Goal: Use online tool/utility: Utilize a website feature to perform a specific function

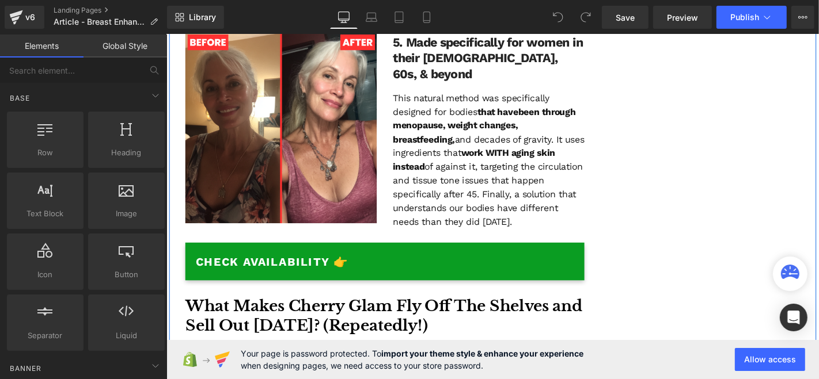
scroll to position [2231, 0]
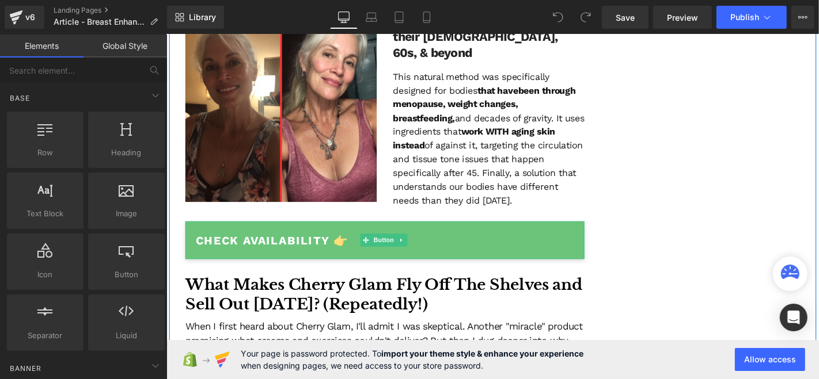
click at [281, 245] on span "CHECK AVAILABILITY 👉" at bounding box center [279, 254] width 164 height 18
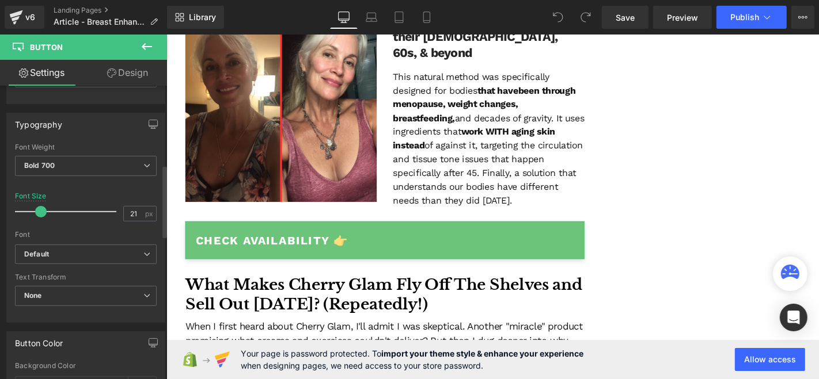
scroll to position [320, 0]
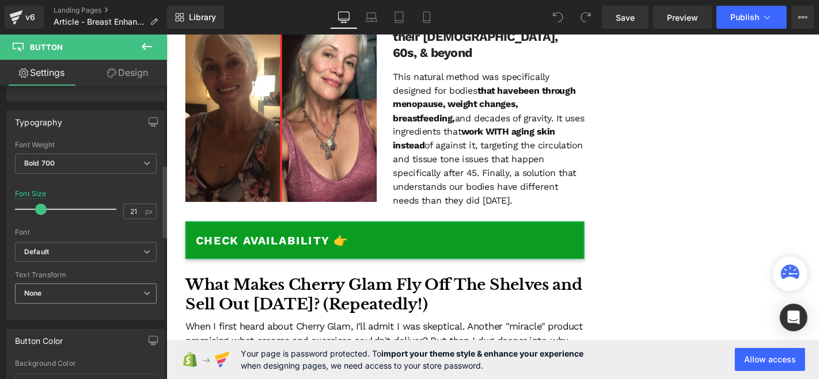
click at [101, 284] on span "None" at bounding box center [86, 294] width 142 height 20
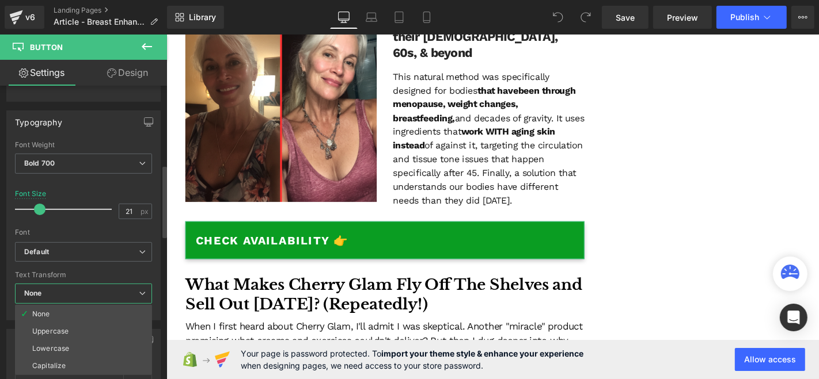
click at [101, 284] on span "None" at bounding box center [83, 294] width 137 height 20
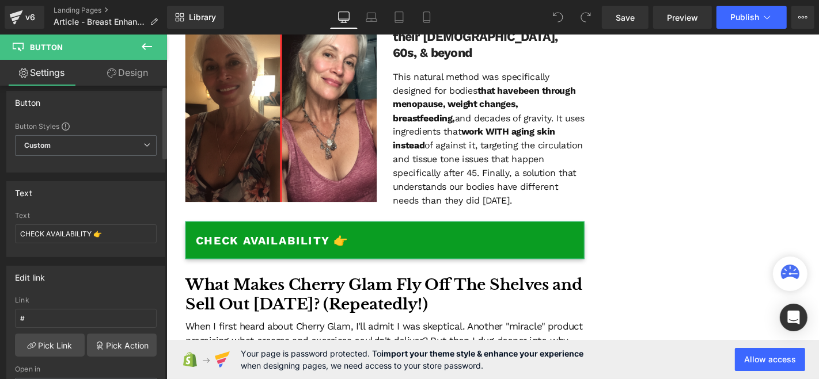
scroll to position [0, 0]
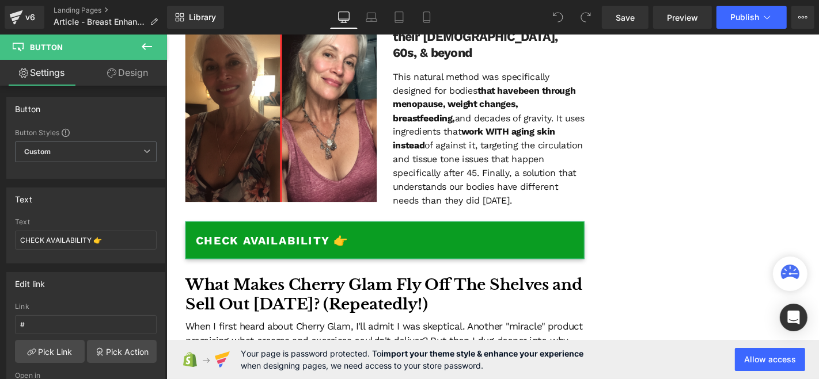
click at [105, 79] on link "Design" at bounding box center [127, 73] width 83 height 26
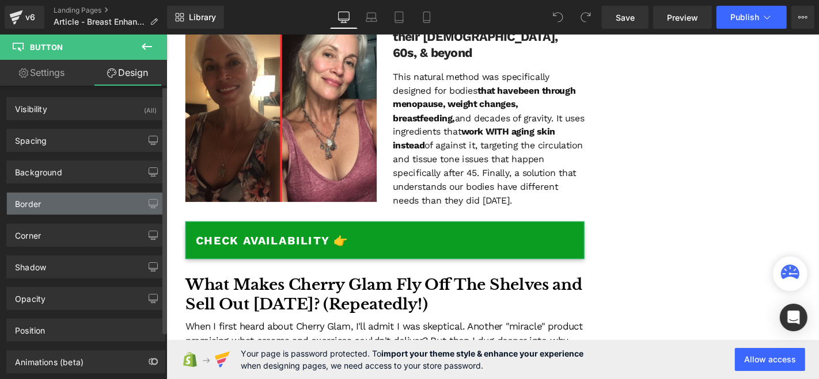
type input "10"
type input "15"
type input "0"
type input "15"
type input "13"
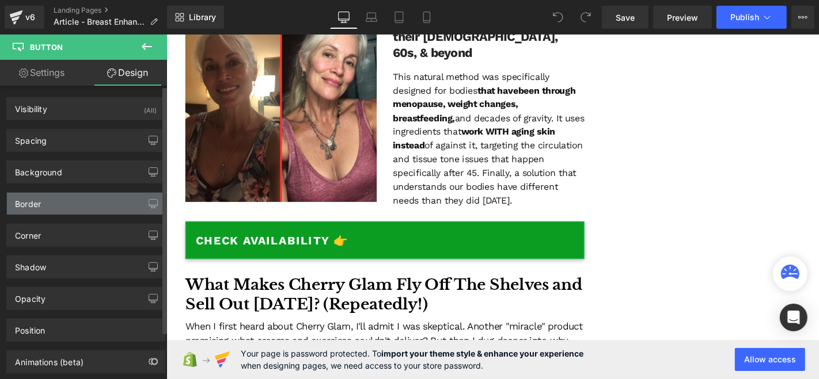
type input "18"
type input "13"
type input "18"
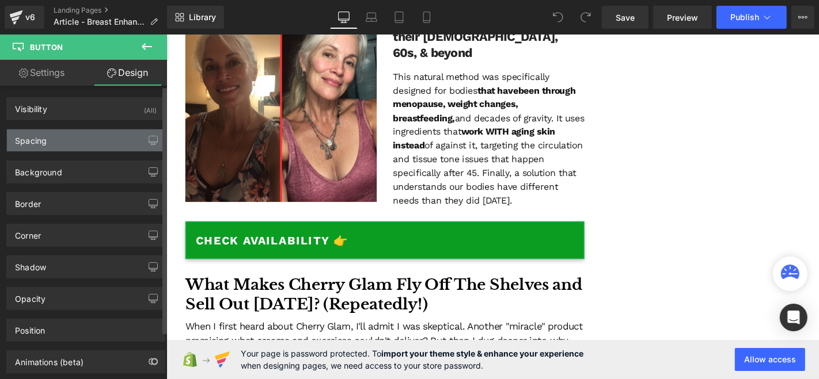
click at [85, 139] on div "Spacing" at bounding box center [86, 141] width 158 height 22
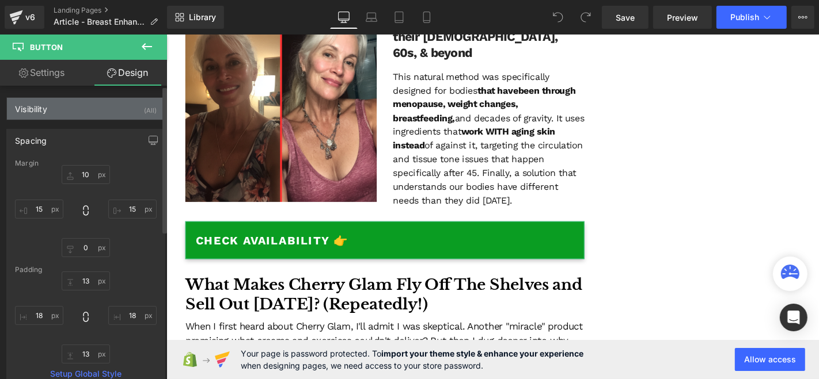
click at [90, 117] on div "Visibility (All)" at bounding box center [86, 109] width 158 height 22
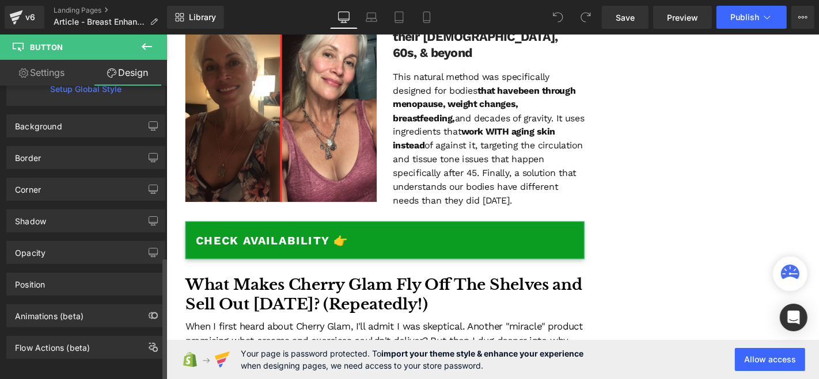
scroll to position [412, 0]
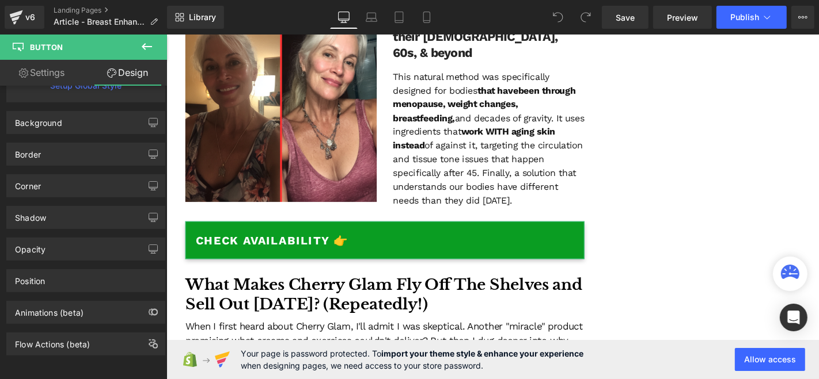
click at [59, 77] on link "Settings" at bounding box center [41, 73] width 83 height 26
type input "100"
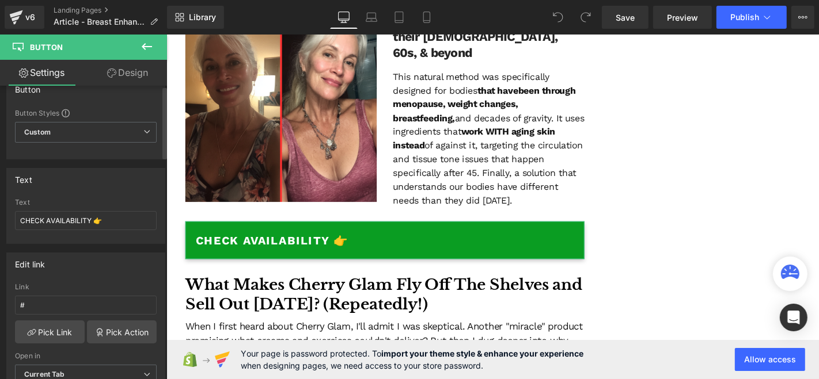
scroll to position [0, 0]
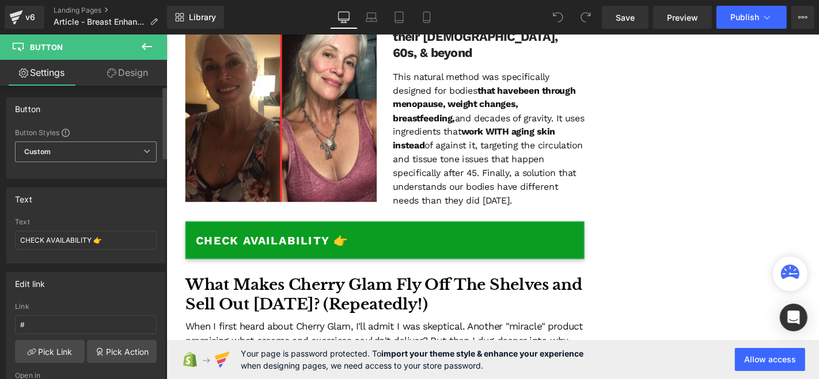
click at [109, 148] on span "Custom Setup Global Style" at bounding box center [86, 152] width 142 height 21
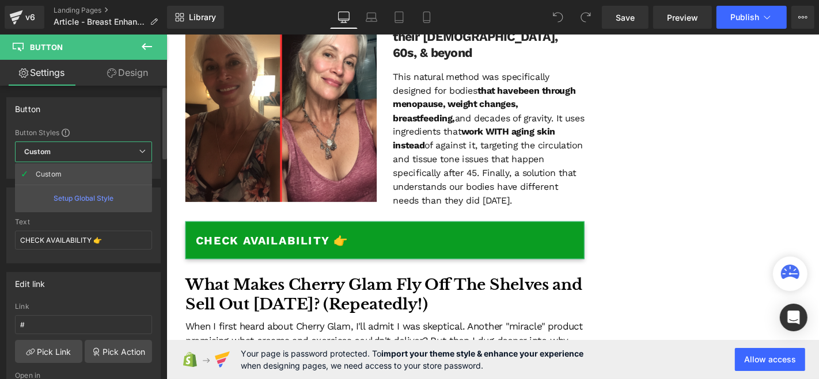
click at [109, 148] on span "Custom Setup Global Style" at bounding box center [83, 152] width 137 height 21
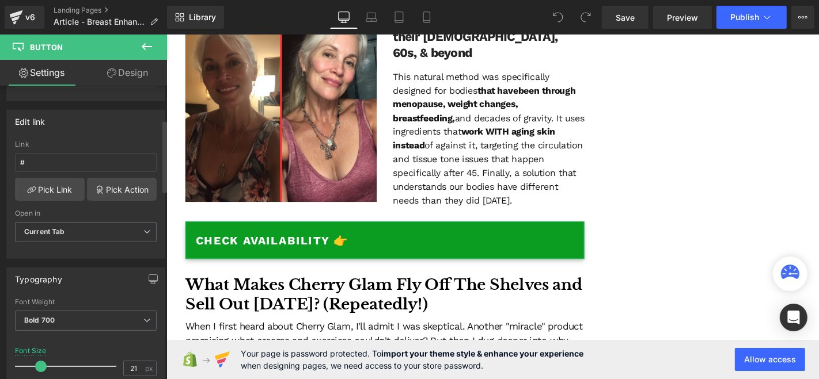
scroll to position [192, 0]
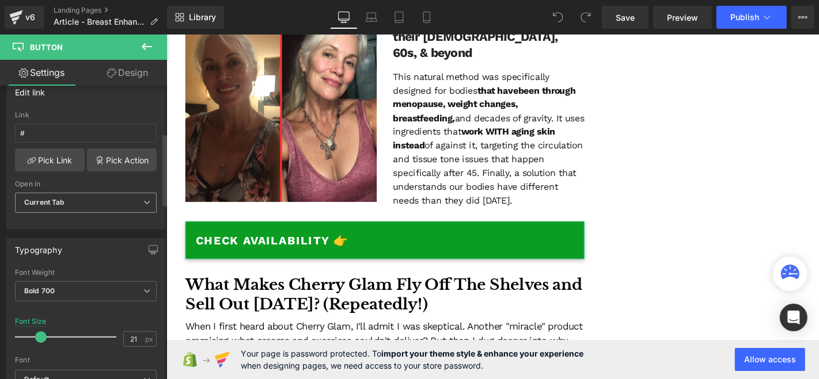
click at [75, 197] on span "Current Tab" at bounding box center [86, 203] width 142 height 20
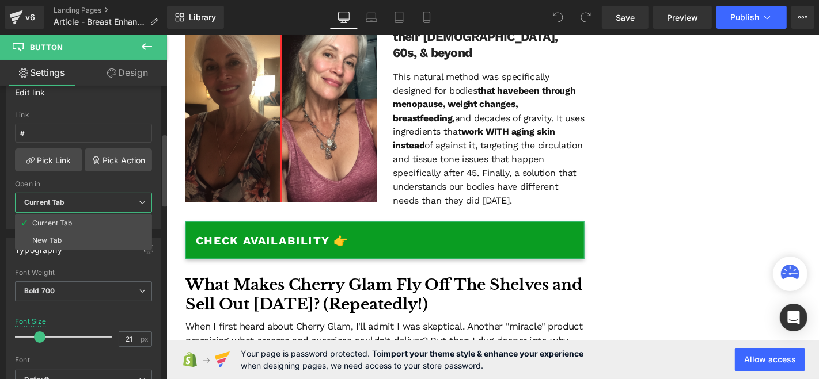
click at [75, 197] on span "Current Tab" at bounding box center [83, 203] width 137 height 20
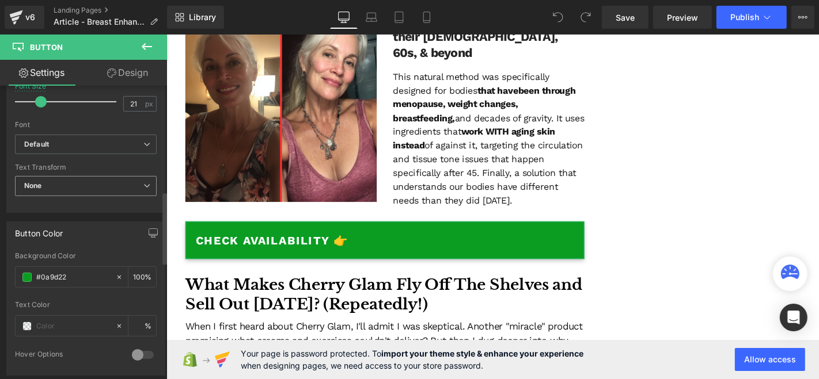
scroll to position [447, 0]
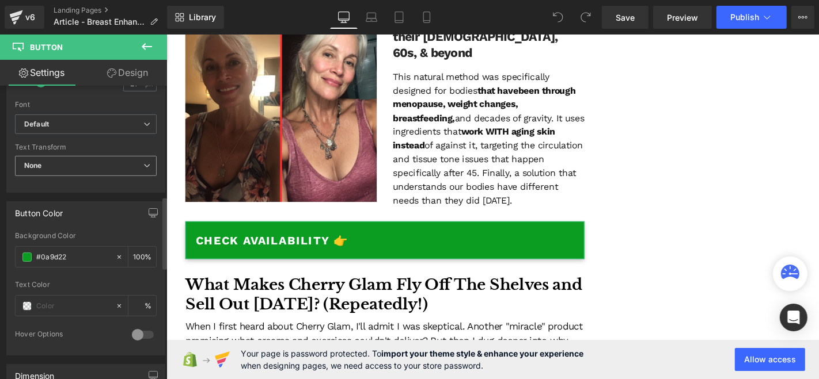
click at [84, 161] on span "None" at bounding box center [86, 166] width 142 height 20
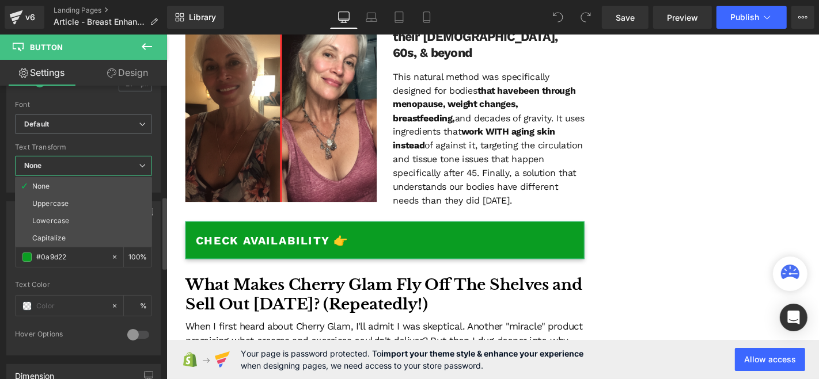
click at [84, 161] on span "None" at bounding box center [83, 166] width 137 height 20
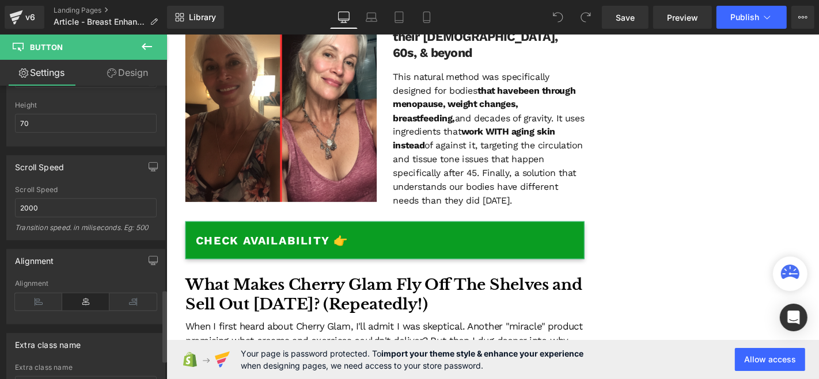
scroll to position [831, 0]
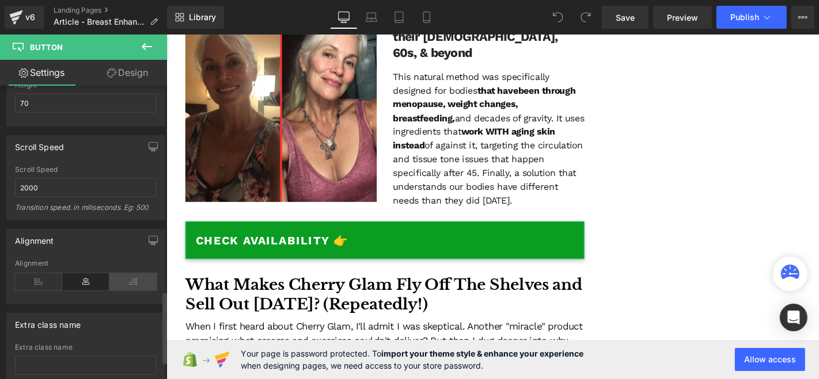
click at [125, 274] on icon at bounding box center [132, 282] width 47 height 17
click at [97, 279] on icon at bounding box center [85, 282] width 47 height 17
click at [47, 275] on icon at bounding box center [38, 282] width 47 height 17
click at [77, 274] on icon at bounding box center [85, 282] width 47 height 17
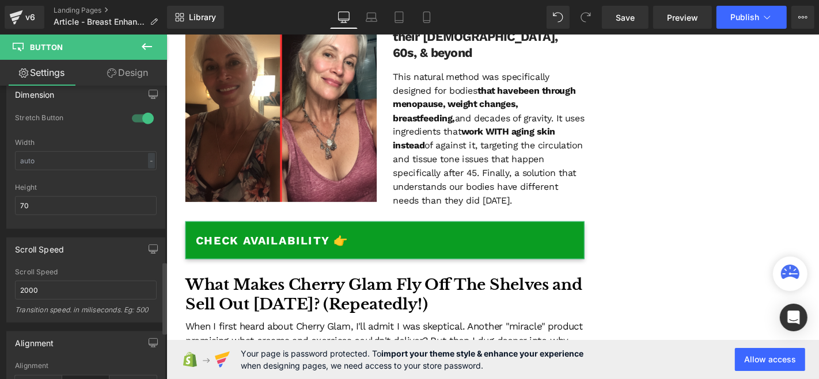
scroll to position [712, 0]
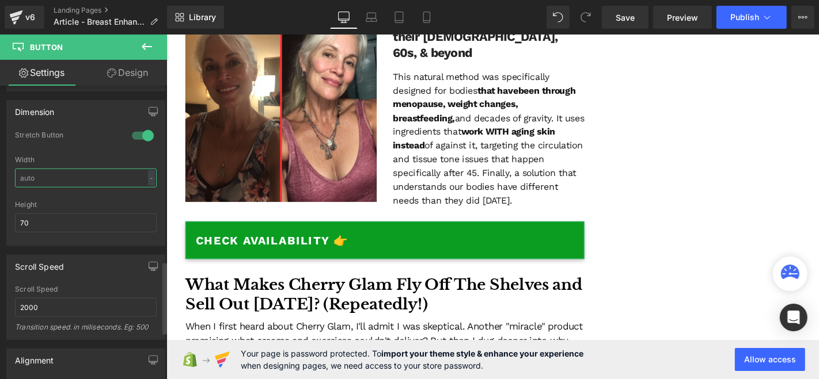
click at [151, 172] on input "text" at bounding box center [86, 178] width 142 height 19
click at [119, 177] on input "text" at bounding box center [86, 178] width 142 height 19
click at [148, 177] on div "-" at bounding box center [151, 178] width 7 height 16
click at [142, 206] on li "px" at bounding box center [149, 212] width 14 height 17
click at [147, 170] on div "px" at bounding box center [149, 178] width 12 height 16
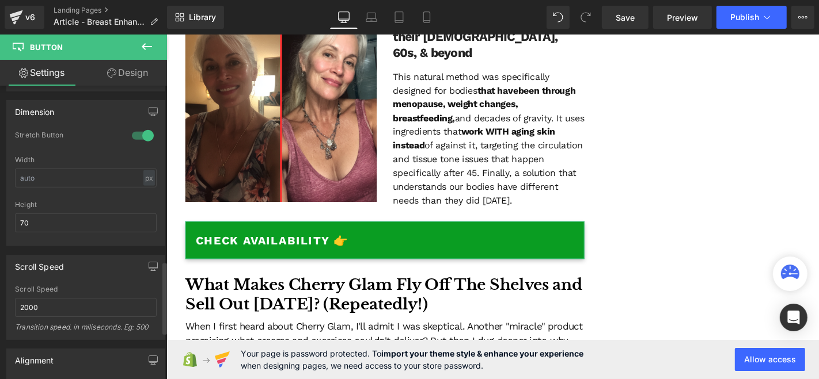
click at [116, 193] on div at bounding box center [86, 196] width 142 height 7
click at [116, 201] on div "Height" at bounding box center [86, 205] width 142 height 8
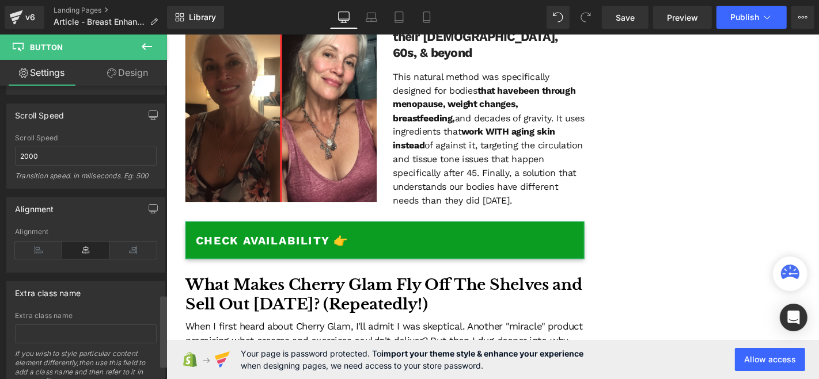
scroll to position [903, 0]
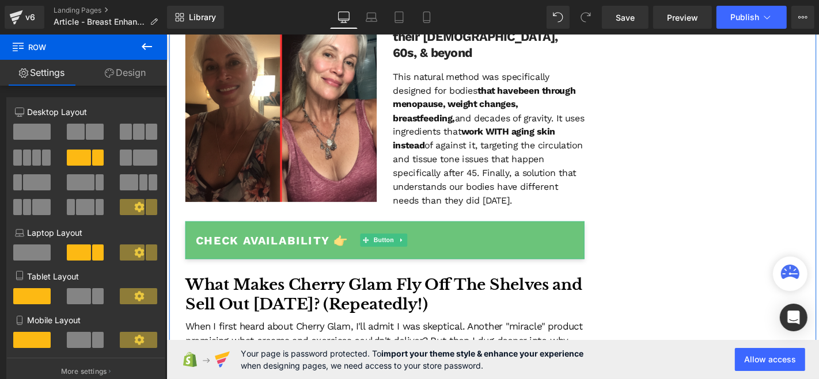
click at [481, 234] on link "CHECK AVAILABILITY 👉" at bounding box center [399, 254] width 426 height 40
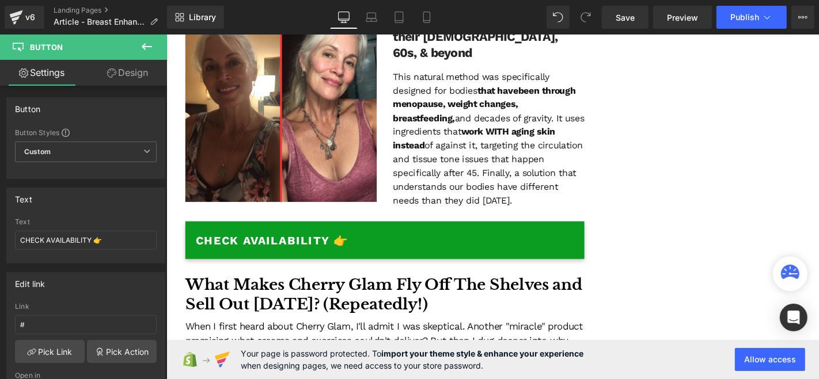
click at [149, 46] on icon at bounding box center [147, 46] width 10 height 7
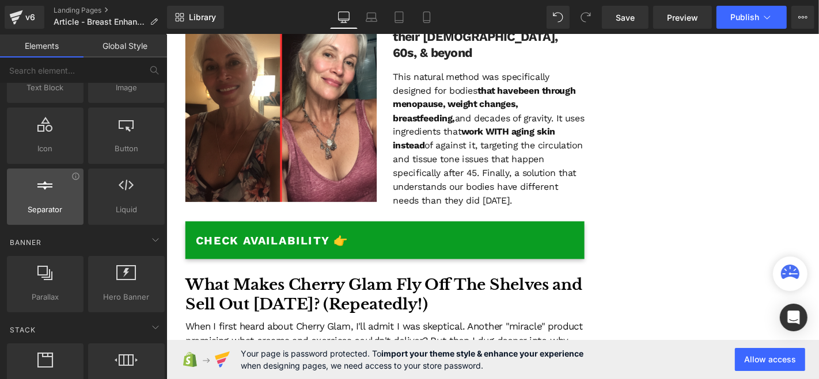
scroll to position [128, 0]
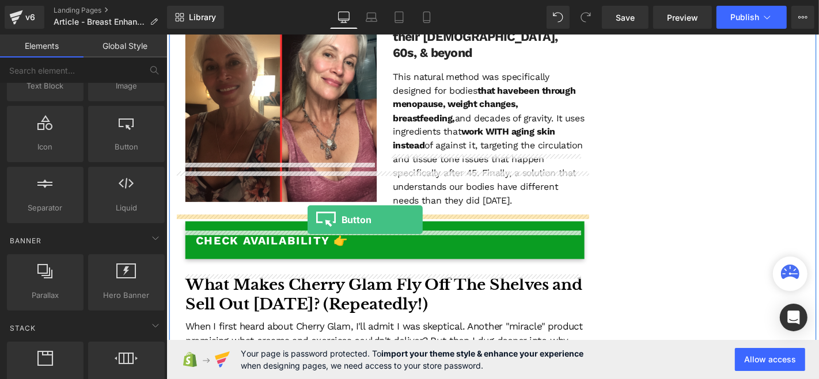
drag, startPoint x: 268, startPoint y: 182, endPoint x: 316, endPoint y: 232, distance: 69.6
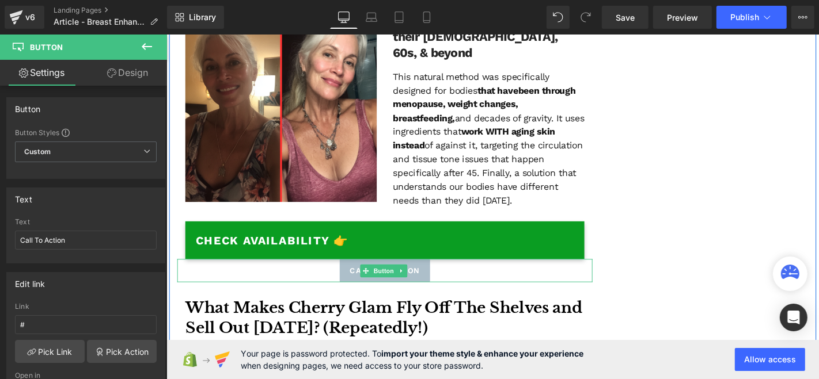
click at [431, 280] on span "Call To Action" at bounding box center [399, 286] width 75 height 12
click at [473, 274] on div "Call To Action" at bounding box center [398, 286] width 443 height 25
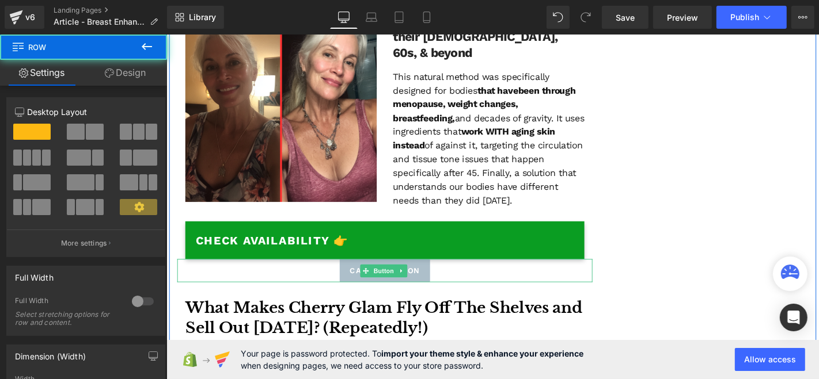
click at [438, 274] on link "Call To Action" at bounding box center [399, 286] width 97 height 25
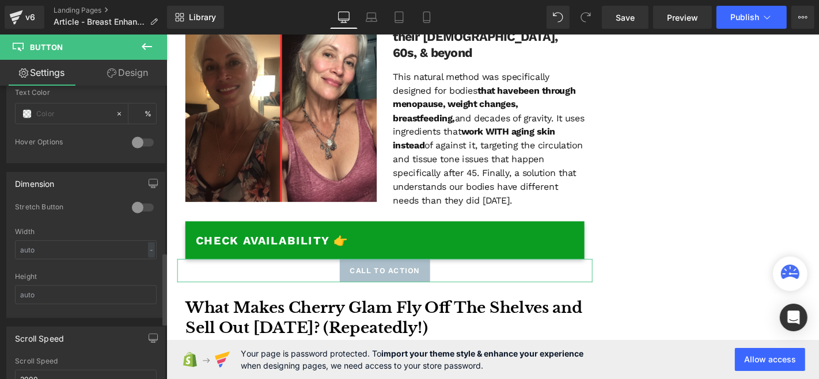
scroll to position [903, 0]
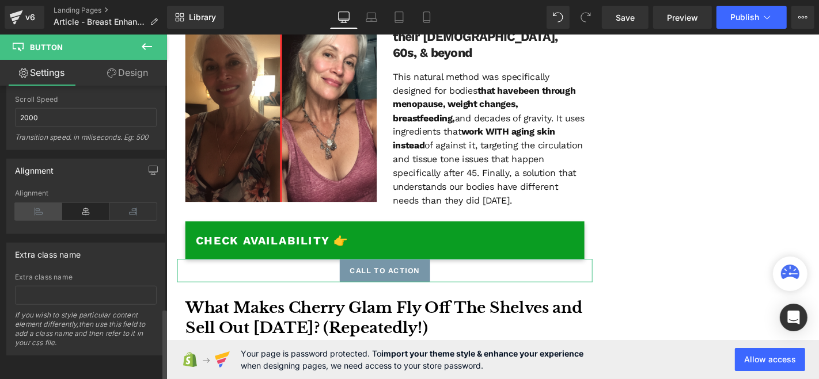
click at [35, 203] on icon at bounding box center [38, 211] width 47 height 17
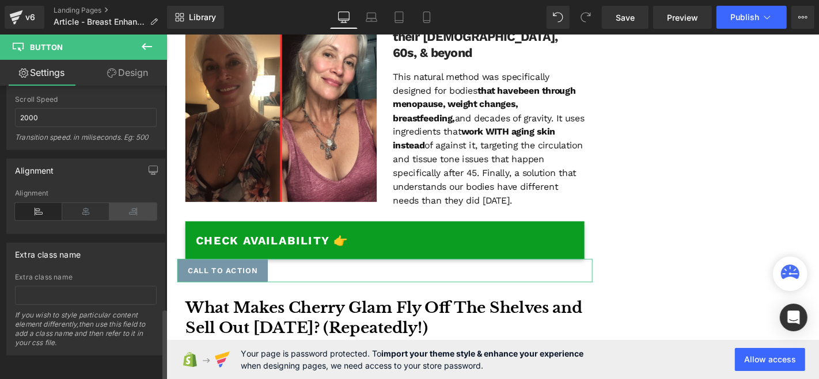
click at [118, 203] on icon at bounding box center [132, 211] width 47 height 17
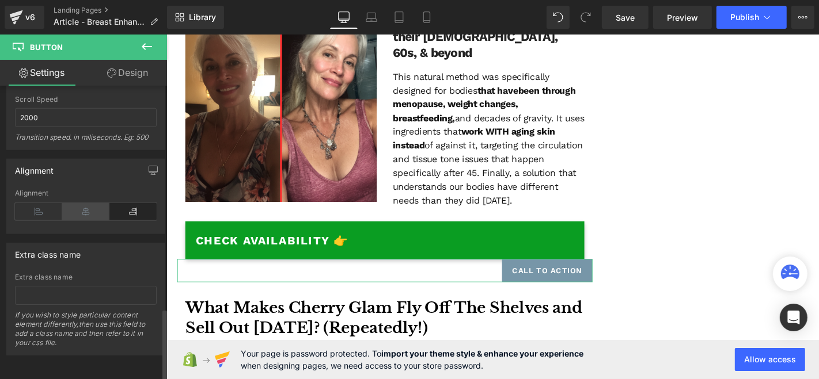
click at [81, 203] on icon at bounding box center [85, 211] width 47 height 17
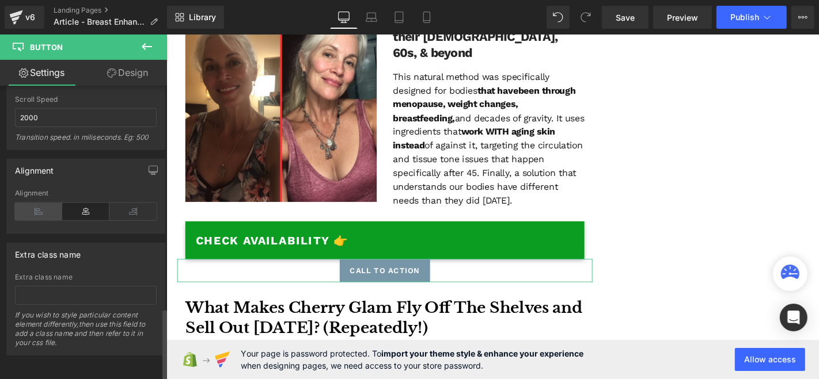
click at [43, 203] on icon at bounding box center [38, 211] width 47 height 17
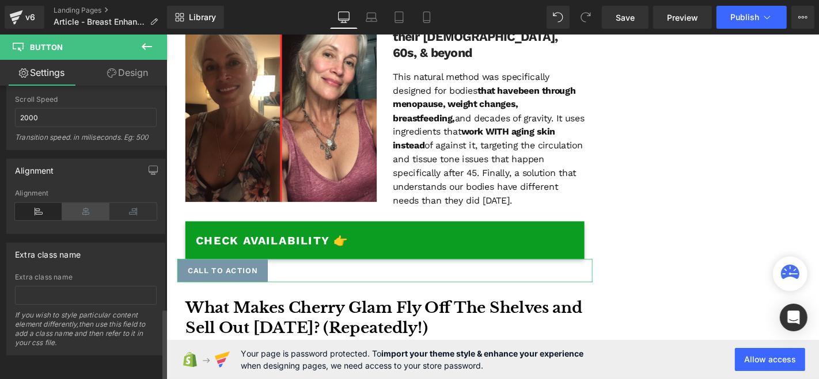
click at [79, 203] on icon at bounding box center [85, 211] width 47 height 17
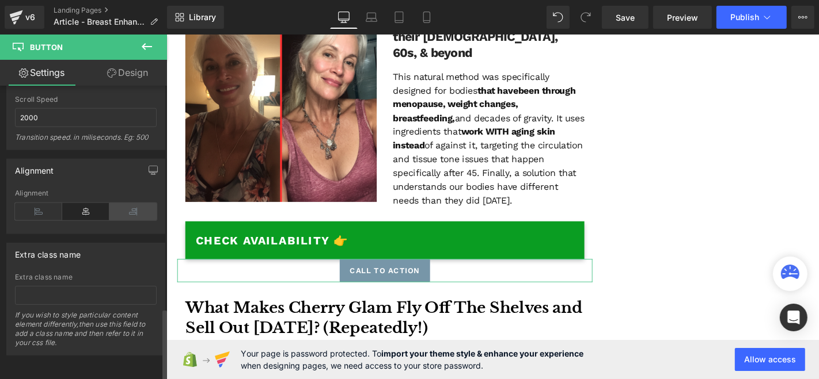
click at [128, 203] on icon at bounding box center [132, 211] width 47 height 17
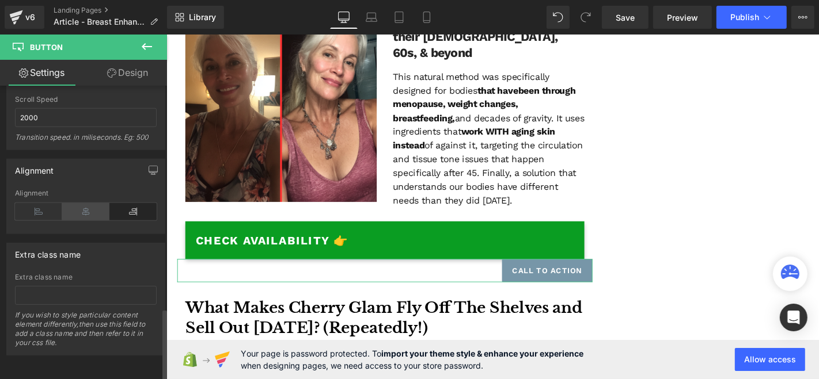
click at [88, 203] on icon at bounding box center [85, 211] width 47 height 17
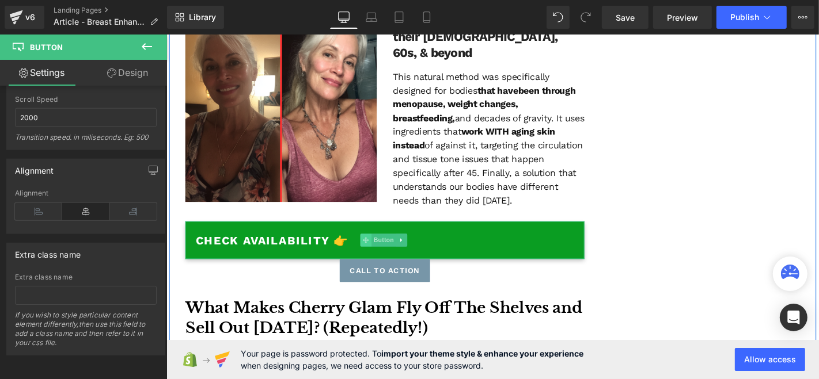
click at [376, 247] on span at bounding box center [379, 254] width 12 height 14
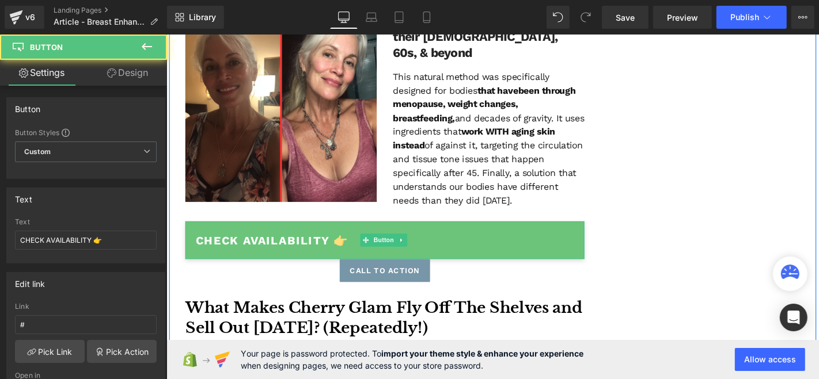
click at [470, 234] on link "CHECK AVAILABILITY 👉" at bounding box center [399, 254] width 426 height 40
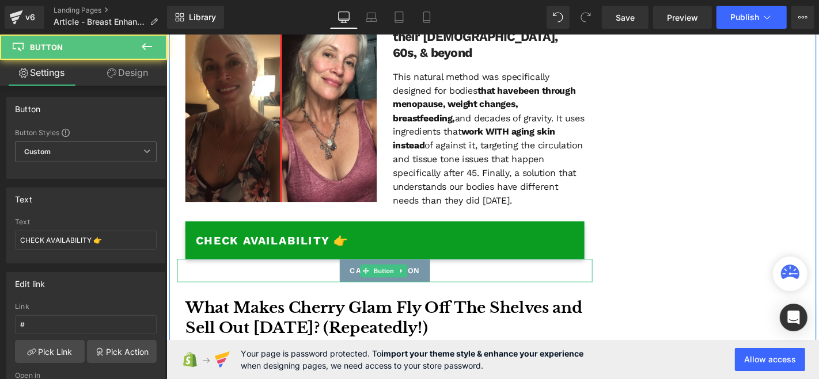
click at [487, 274] on div "Call To Action" at bounding box center [398, 286] width 443 height 25
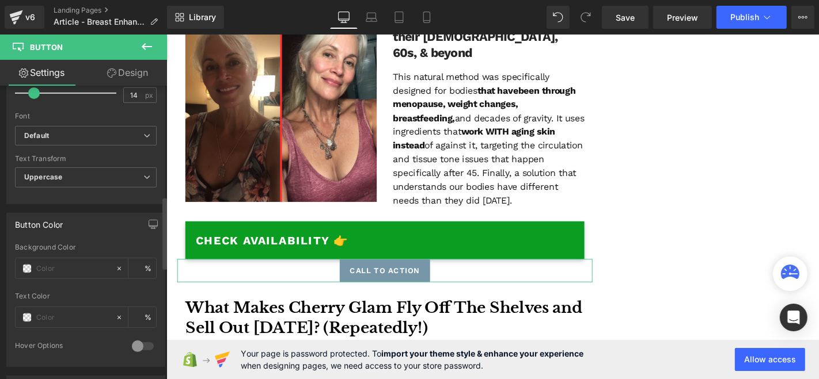
scroll to position [447, 0]
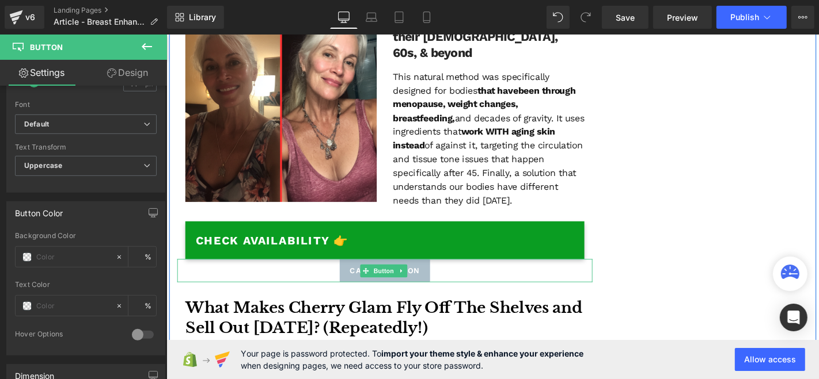
click at [435, 274] on link "Call To Action" at bounding box center [399, 286] width 97 height 25
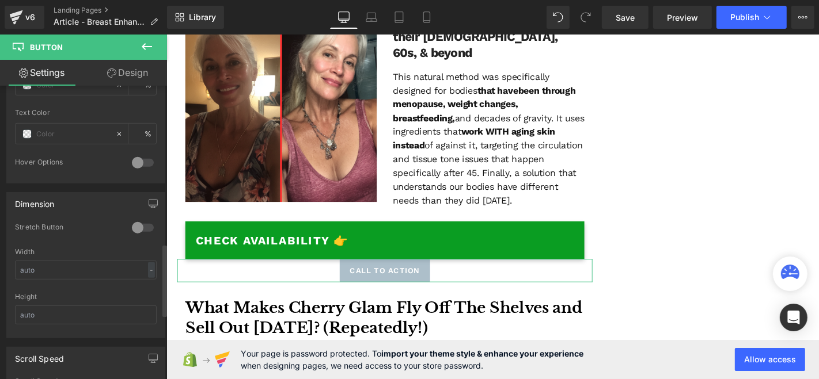
scroll to position [640, 0]
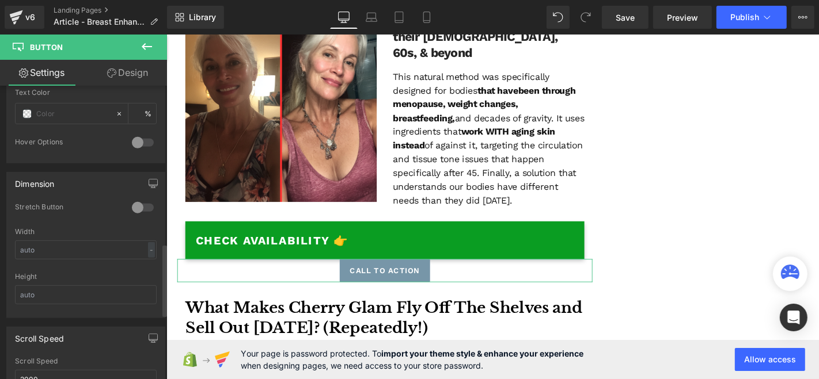
click at [133, 202] on div at bounding box center [143, 208] width 28 height 18
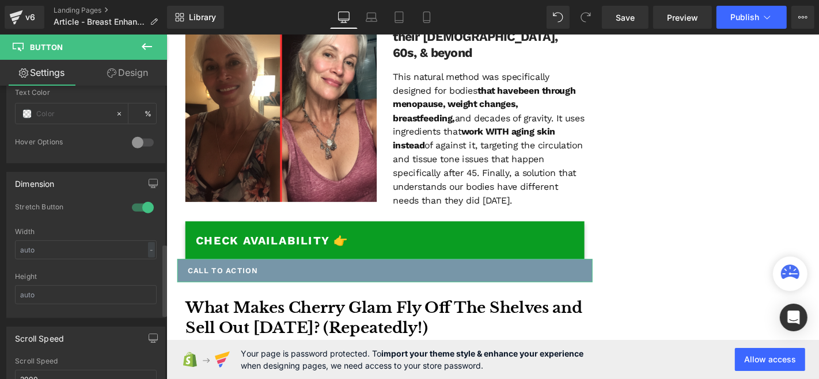
click at [143, 200] on div at bounding box center [143, 208] width 28 height 18
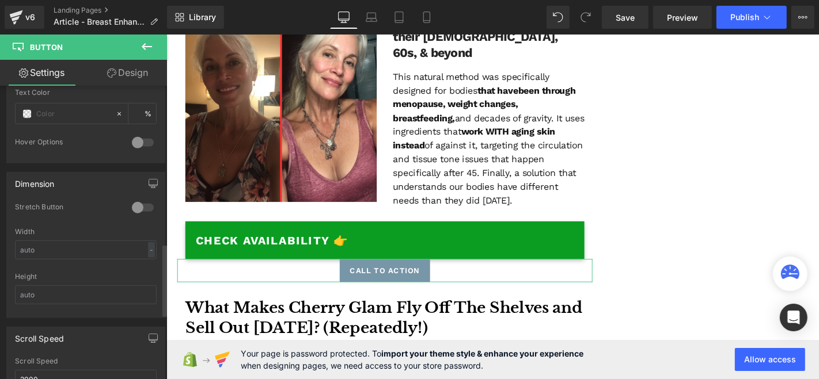
click at [143, 201] on div at bounding box center [143, 208] width 28 height 18
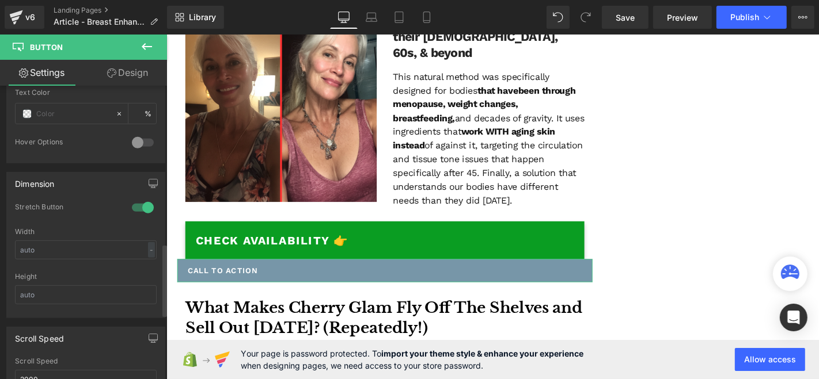
click at [143, 201] on div at bounding box center [143, 208] width 28 height 18
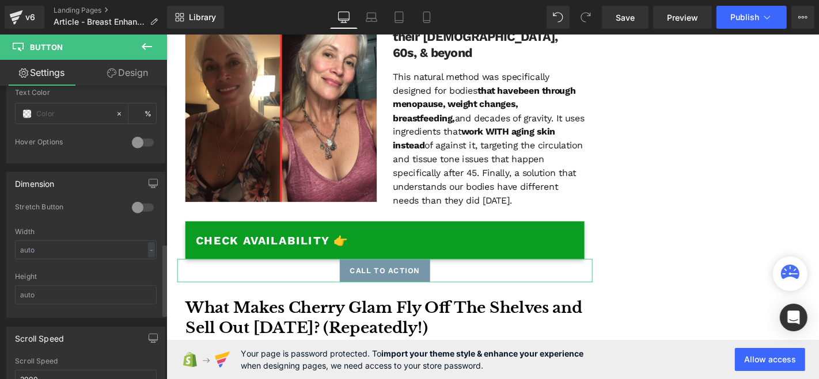
click at [143, 201] on div at bounding box center [143, 208] width 28 height 18
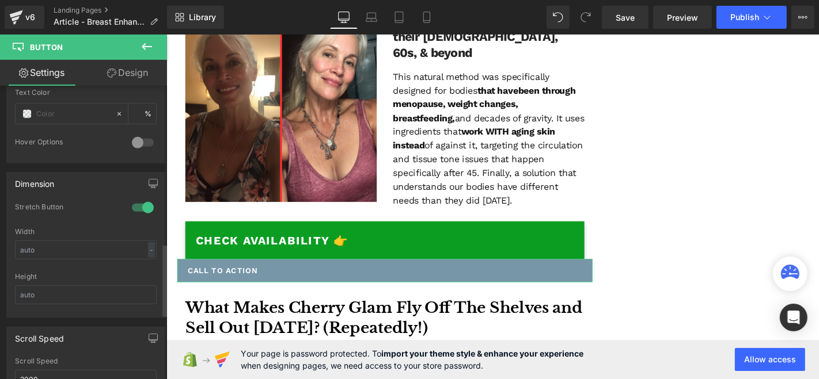
click at [143, 201] on div at bounding box center [143, 208] width 28 height 18
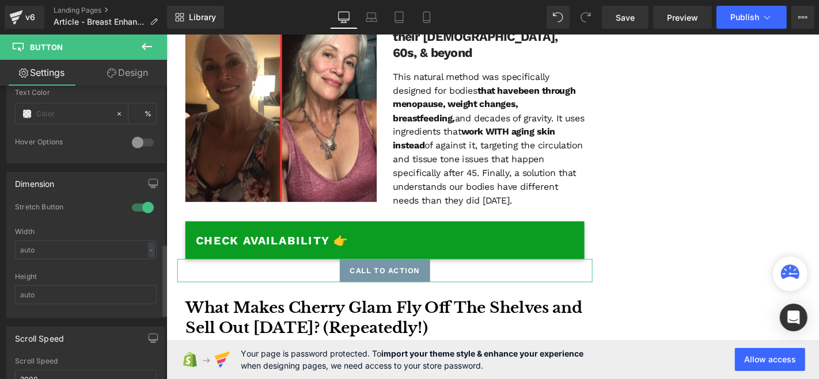
click at [143, 201] on div at bounding box center [143, 208] width 28 height 18
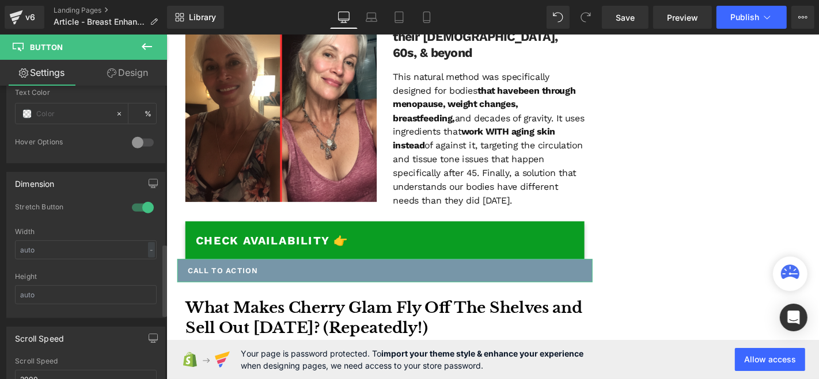
click at [143, 201] on div at bounding box center [143, 208] width 28 height 18
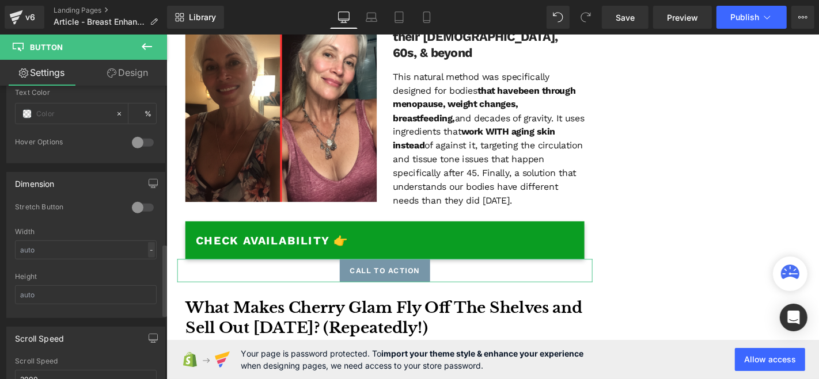
click at [148, 246] on div "-" at bounding box center [151, 250] width 7 height 16
click at [147, 276] on li "px" at bounding box center [149, 284] width 14 height 17
click at [148, 246] on div "px" at bounding box center [149, 250] width 12 height 16
click at [147, 260] on li "%" at bounding box center [149, 268] width 14 height 17
click at [115, 266] on div at bounding box center [86, 268] width 142 height 7
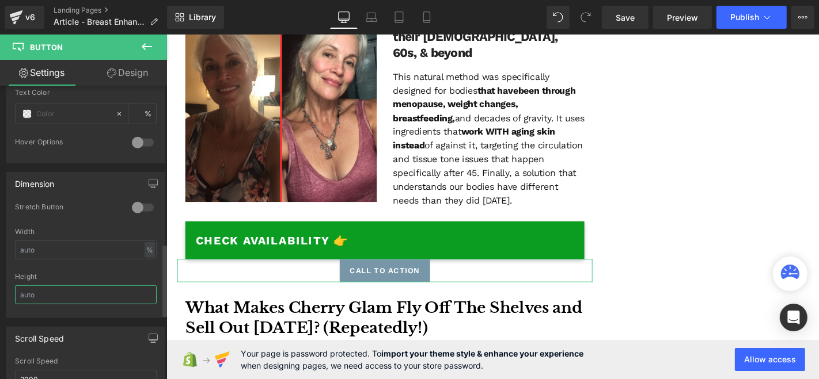
click at [95, 286] on input "text" at bounding box center [86, 295] width 142 height 19
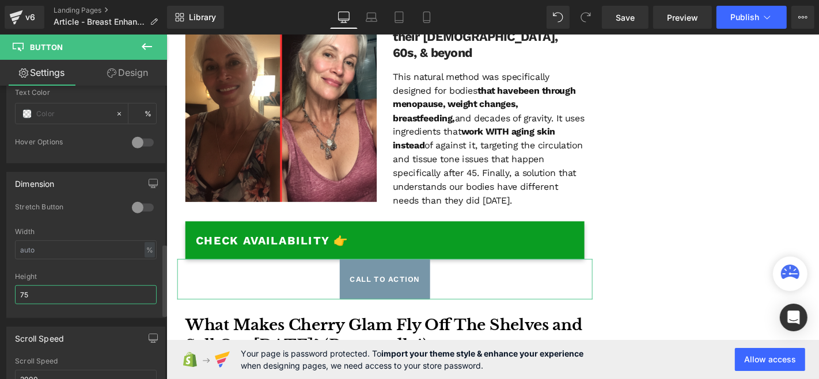
type input "75"
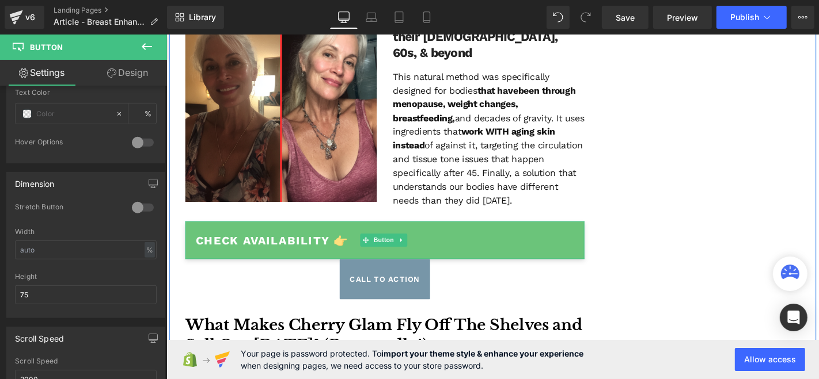
click at [447, 234] on link "CHECK AVAILABILITY 👉" at bounding box center [399, 254] width 426 height 40
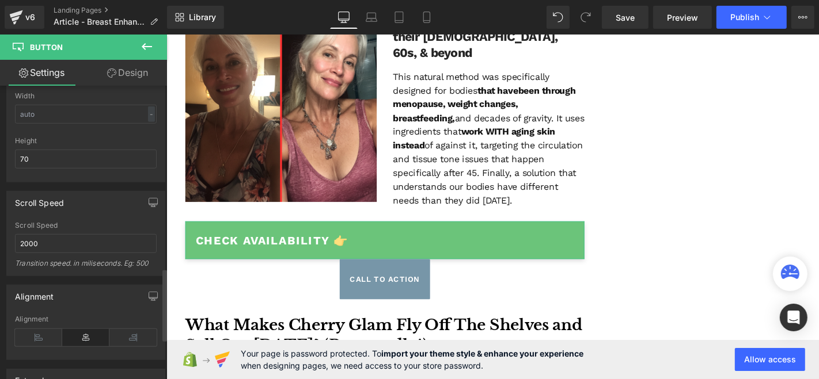
scroll to position [712, 0]
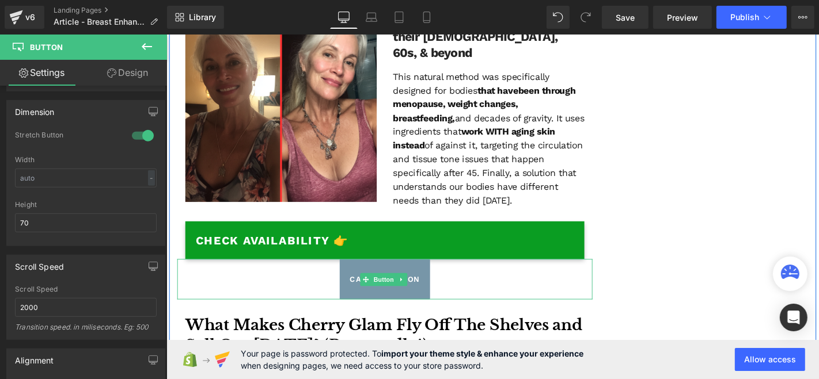
click at [476, 274] on div "Call To Action" at bounding box center [398, 295] width 443 height 43
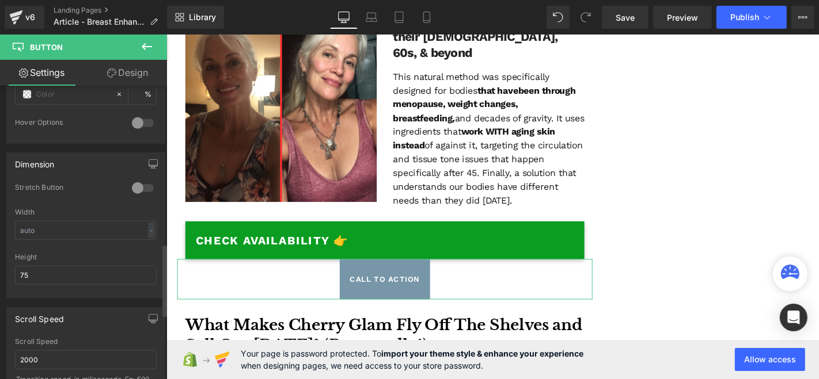
scroll to position [640, 0]
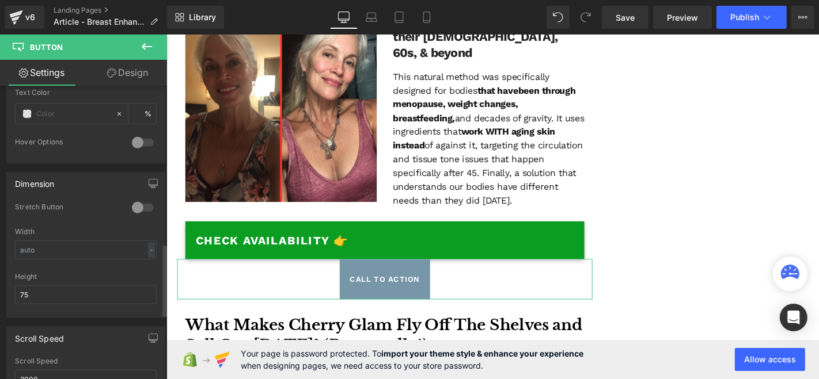
click at [136, 200] on div at bounding box center [143, 208] width 28 height 18
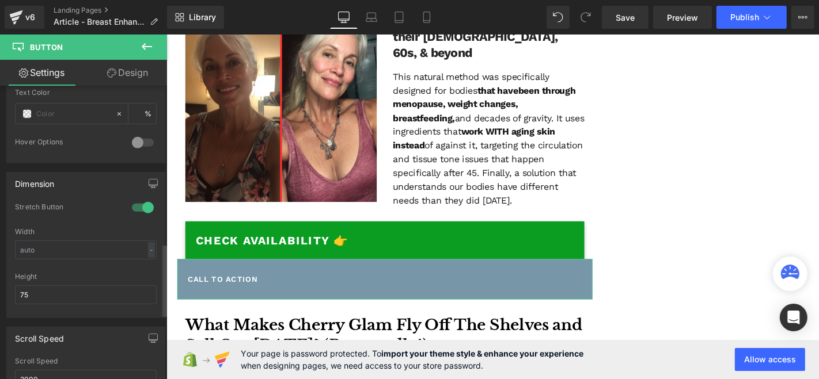
click at [136, 200] on div at bounding box center [143, 208] width 28 height 18
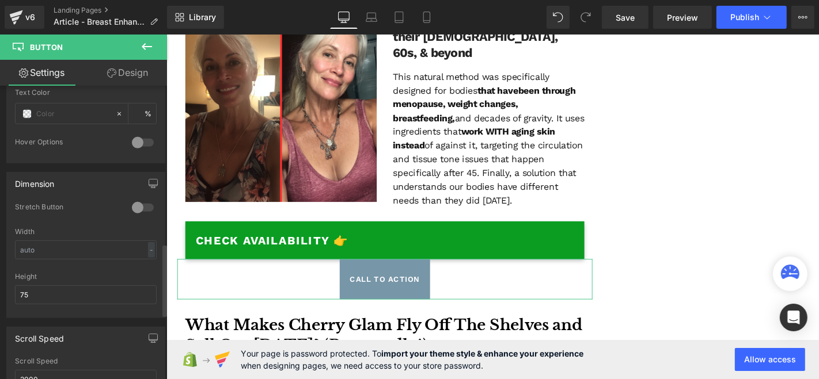
click at [136, 200] on div at bounding box center [143, 208] width 28 height 18
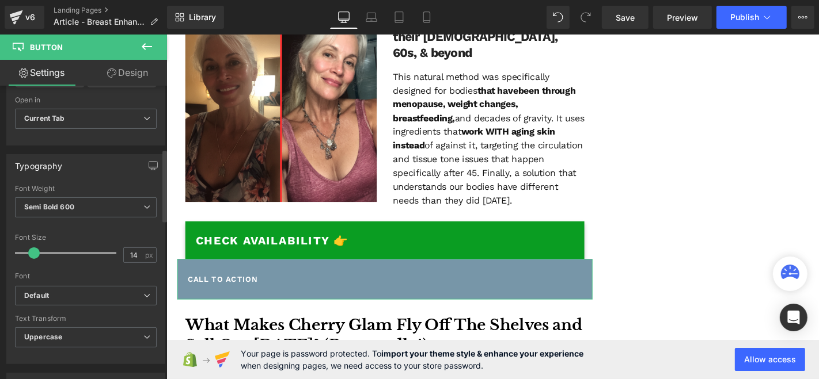
scroll to position [256, 0]
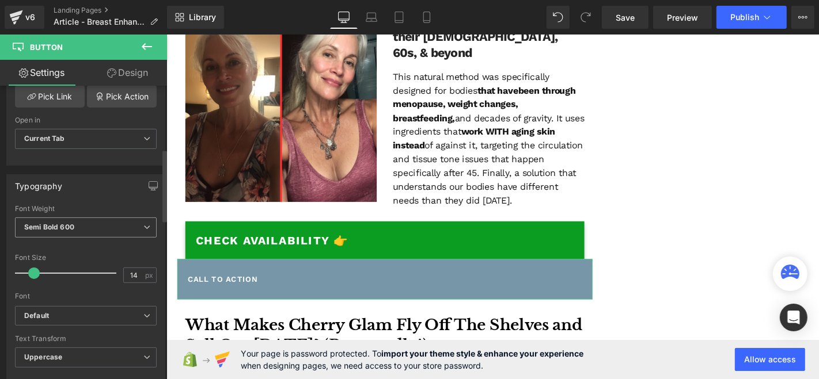
click at [99, 226] on span "Semi Bold 600" at bounding box center [86, 228] width 142 height 20
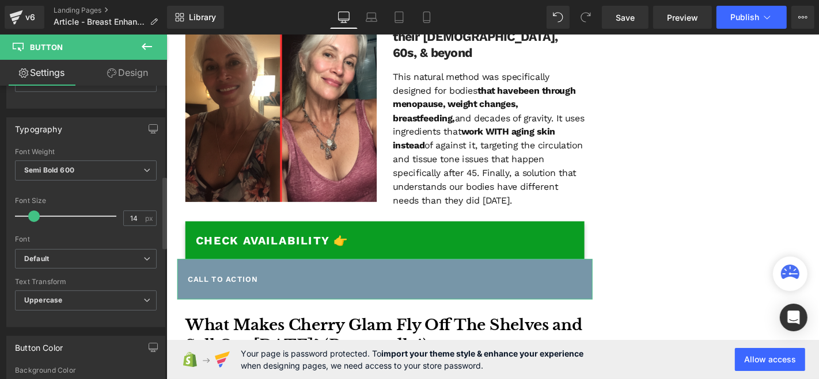
scroll to position [383, 0]
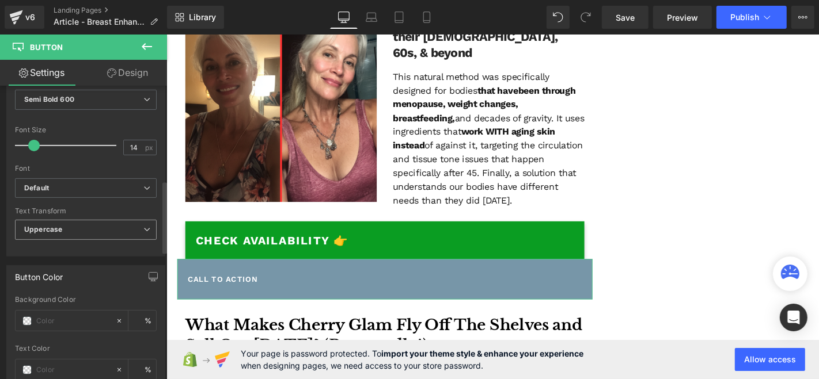
click at [97, 233] on span "Uppercase" at bounding box center [86, 230] width 142 height 20
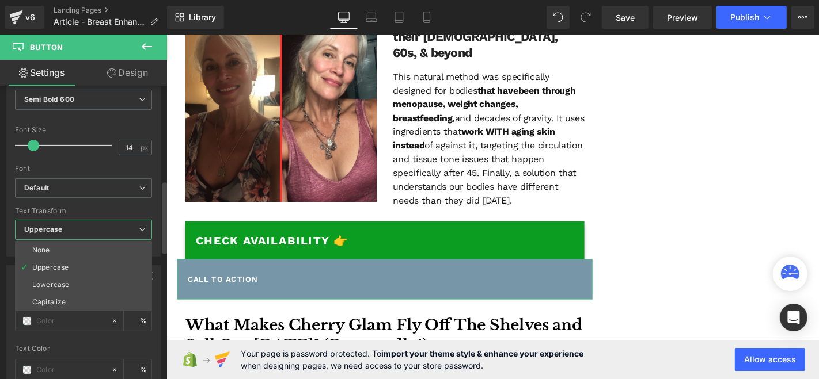
click at [98, 231] on span "Uppercase" at bounding box center [83, 230] width 137 height 20
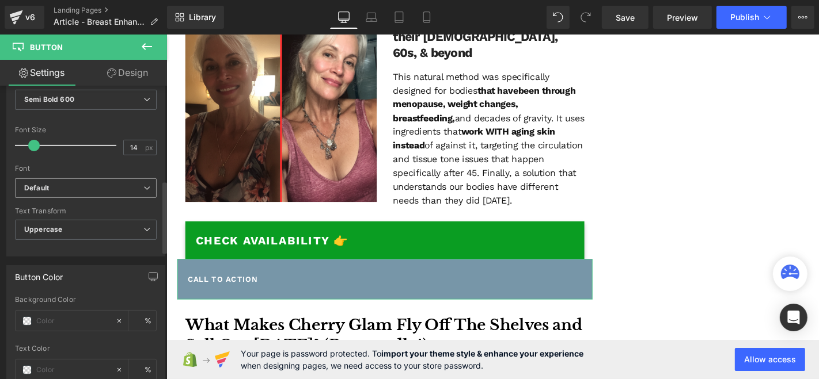
click at [111, 191] on span "Default" at bounding box center [86, 189] width 142 height 20
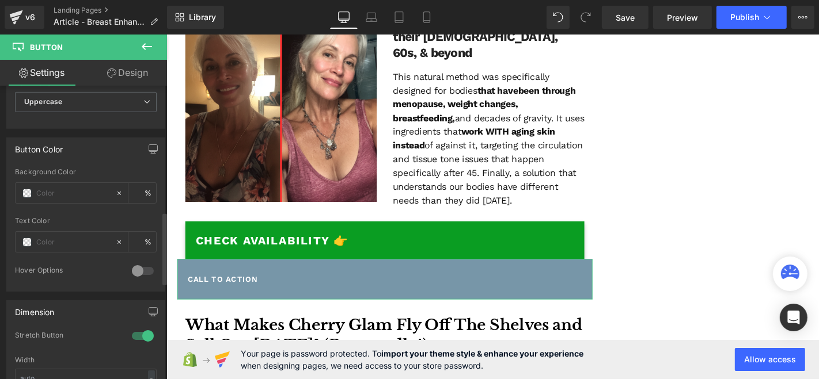
scroll to position [447, 0]
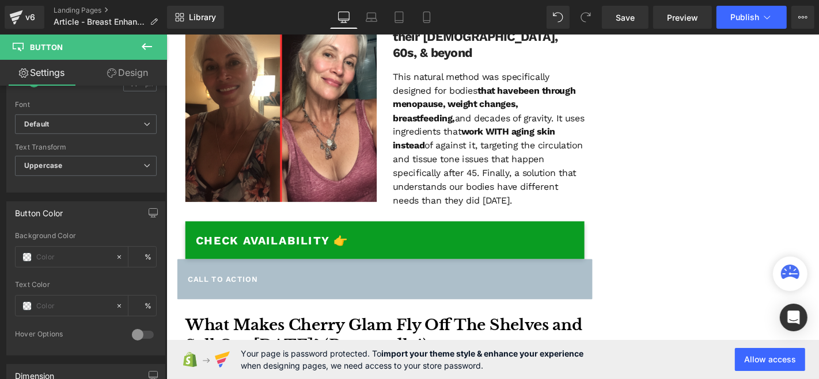
click at [223, 274] on link "Call To Action" at bounding box center [398, 295] width 443 height 43
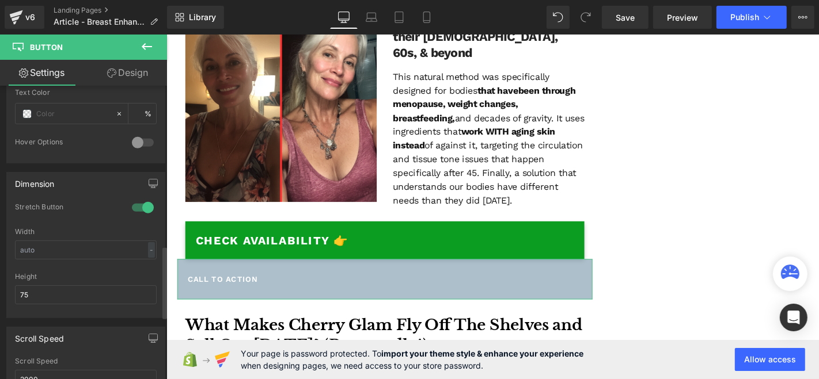
scroll to position [704, 0]
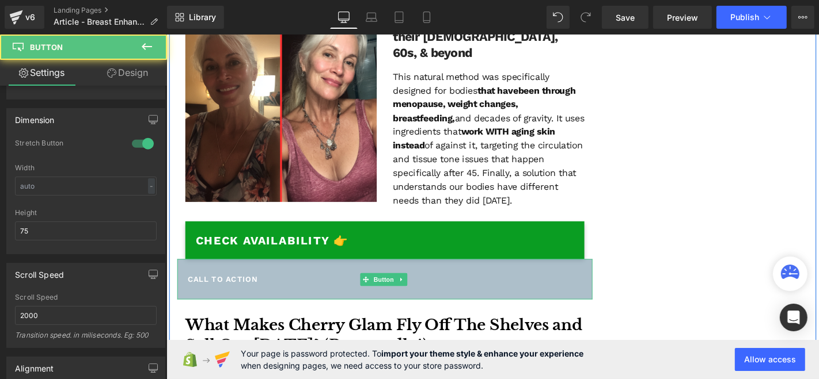
click at [447, 274] on link "Call To Action" at bounding box center [398, 295] width 443 height 43
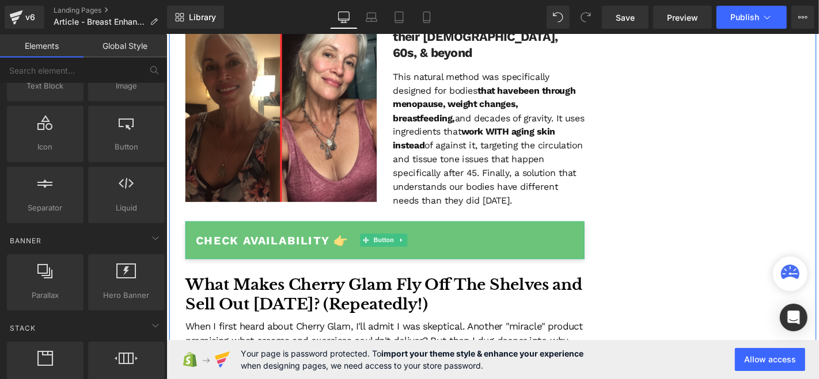
click at [468, 234] on link "CHECK AVAILABILITY 👉" at bounding box center [399, 254] width 426 height 40
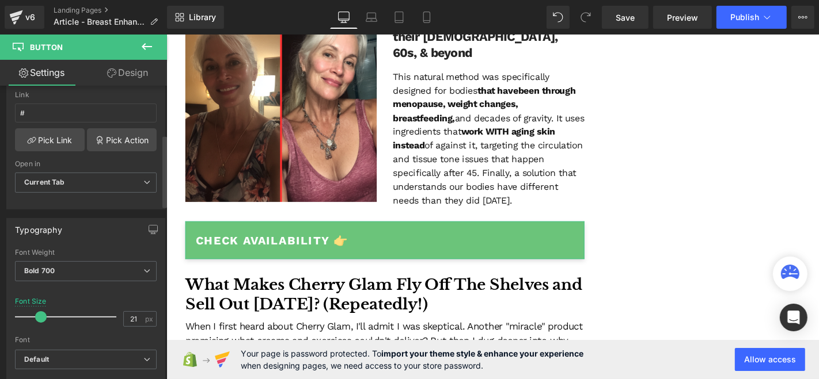
scroll to position [192, 0]
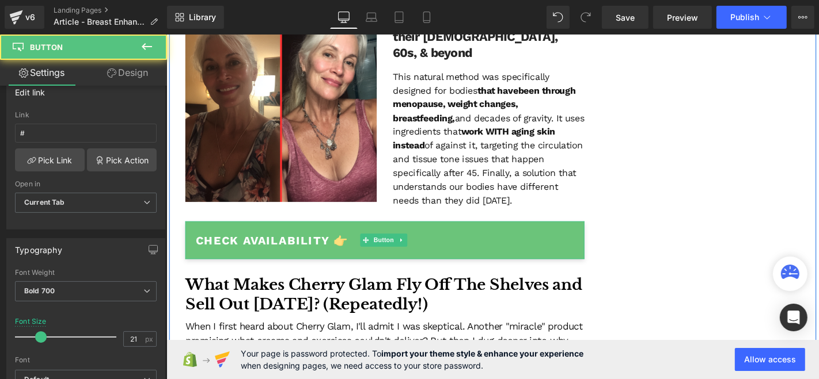
drag, startPoint x: 277, startPoint y: 206, endPoint x: 316, endPoint y: 257, distance: 64.1
click at [277, 245] on span "CHECK AVAILABILITY 👉" at bounding box center [279, 254] width 164 height 18
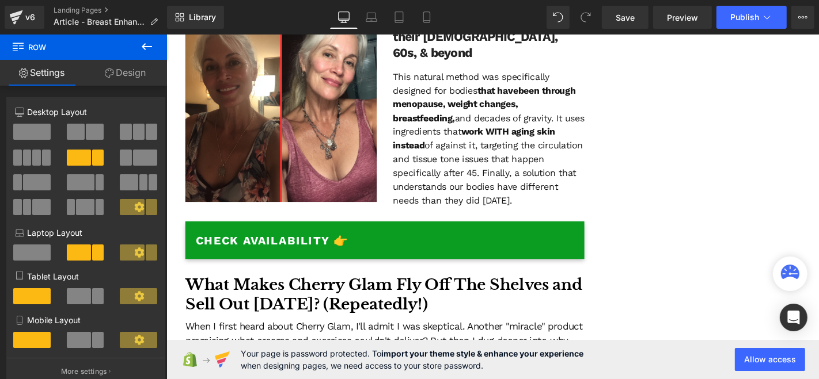
click at [136, 46] on button at bounding box center [147, 47] width 40 height 25
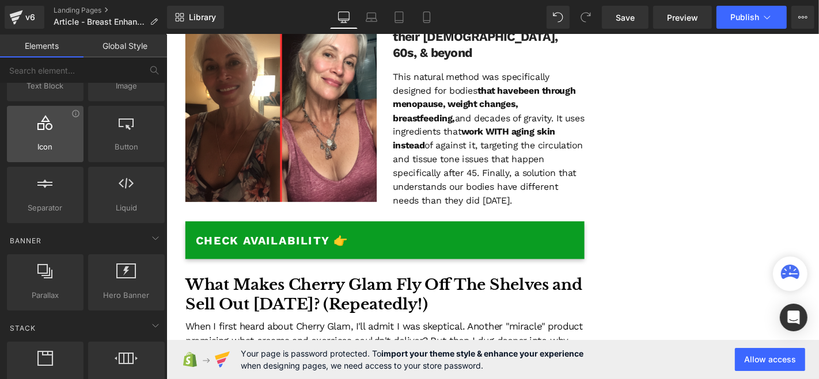
scroll to position [0, 0]
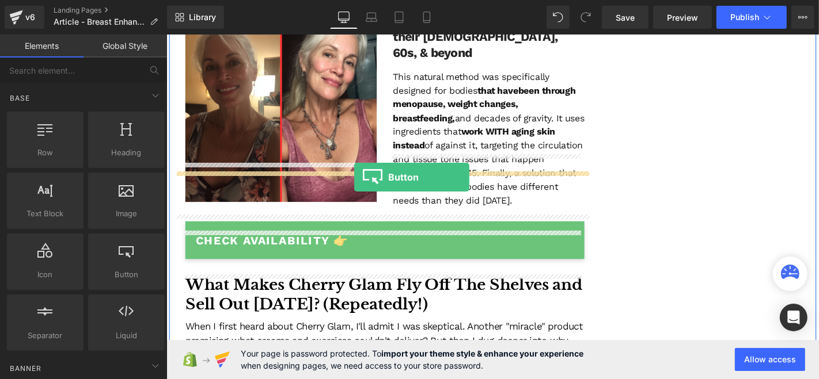
drag, startPoint x: 289, startPoint y: 303, endPoint x: 366, endPoint y: 187, distance: 140.1
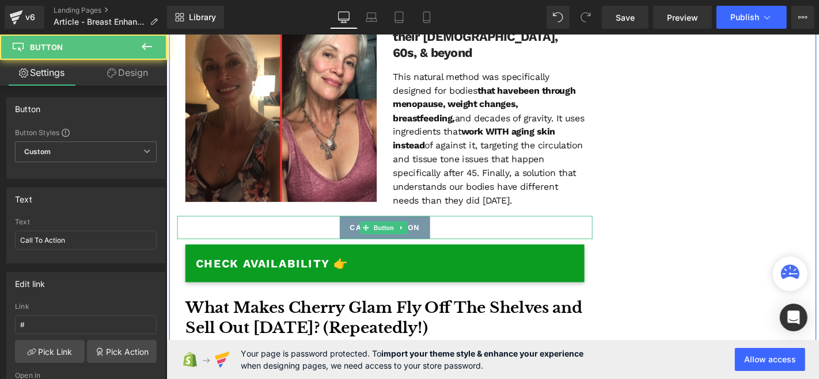
click at [494, 228] on div "Call To Action" at bounding box center [398, 240] width 443 height 25
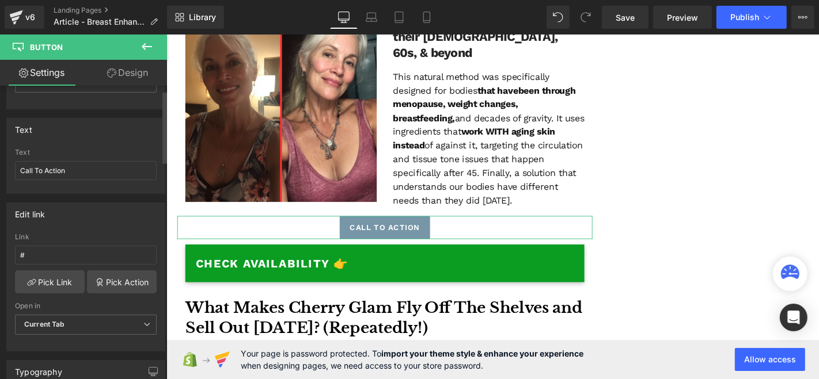
scroll to position [128, 0]
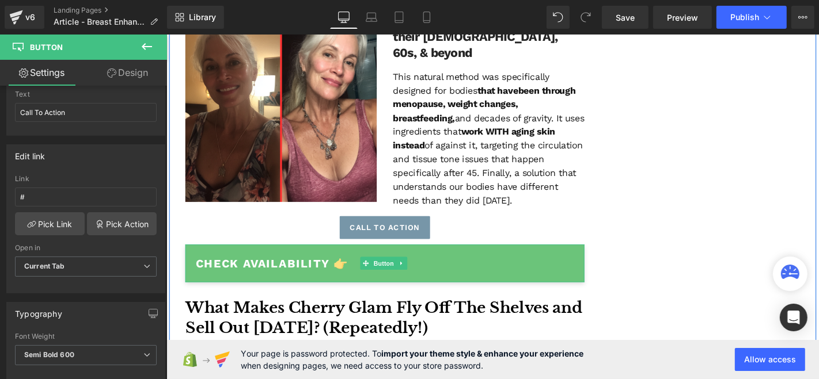
click at [457, 259] on link "CHECK AVAILABILITY 👉" at bounding box center [399, 279] width 426 height 40
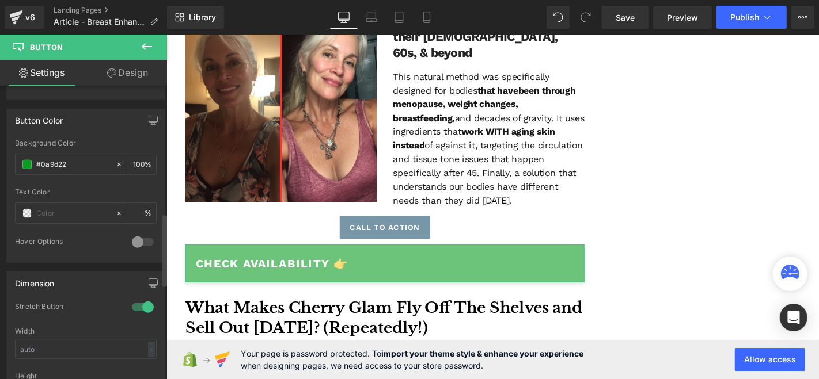
scroll to position [511, 0]
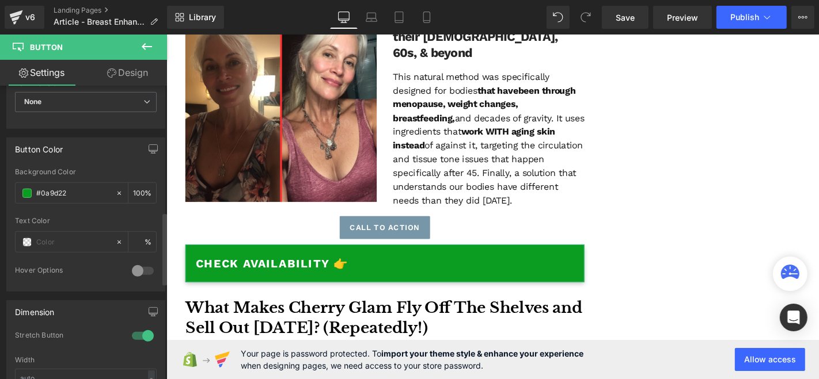
click at [136, 262] on div at bounding box center [143, 271] width 28 height 18
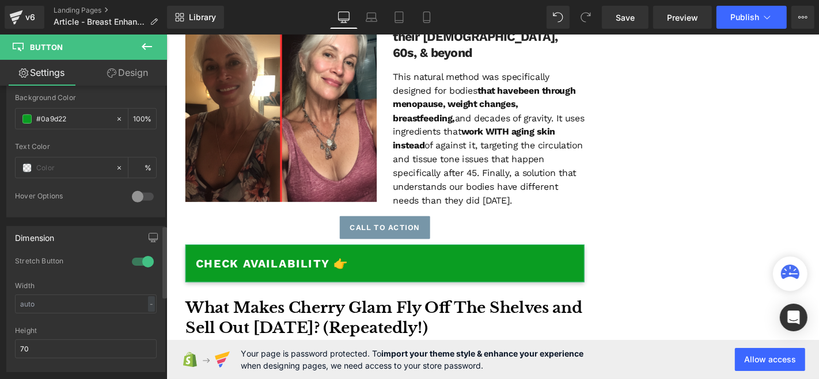
scroll to position [640, 0]
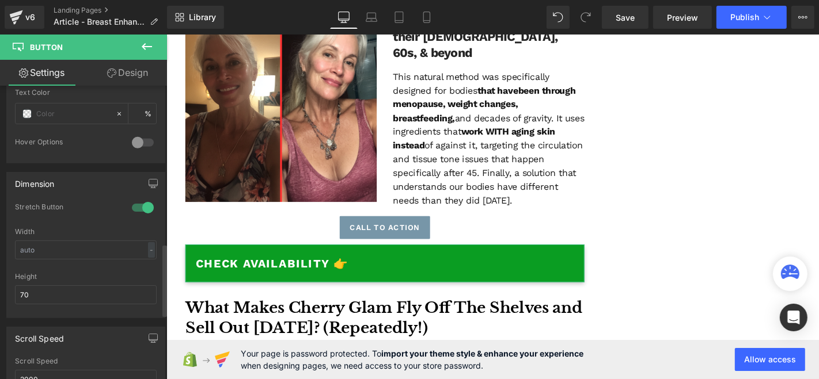
click at [136, 202] on div at bounding box center [143, 208] width 28 height 18
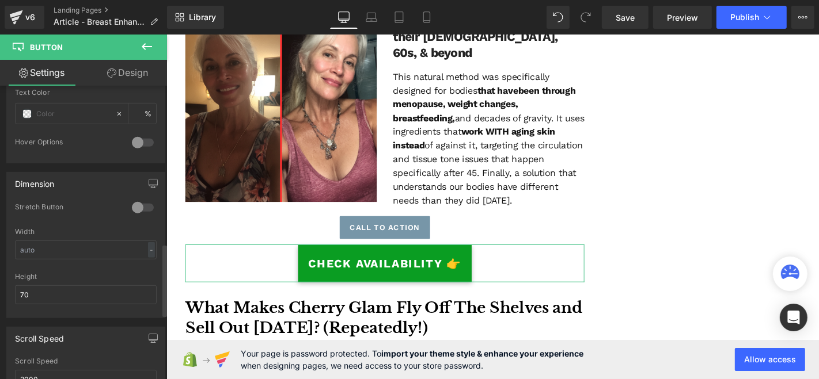
click at [137, 202] on div at bounding box center [143, 208] width 28 height 18
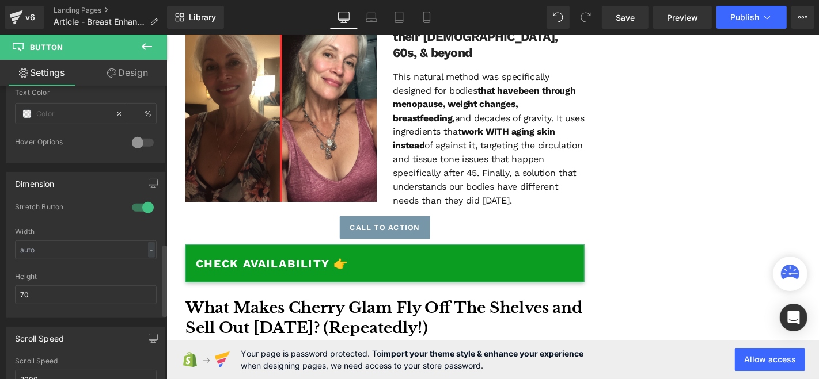
click at [137, 202] on div at bounding box center [143, 208] width 28 height 18
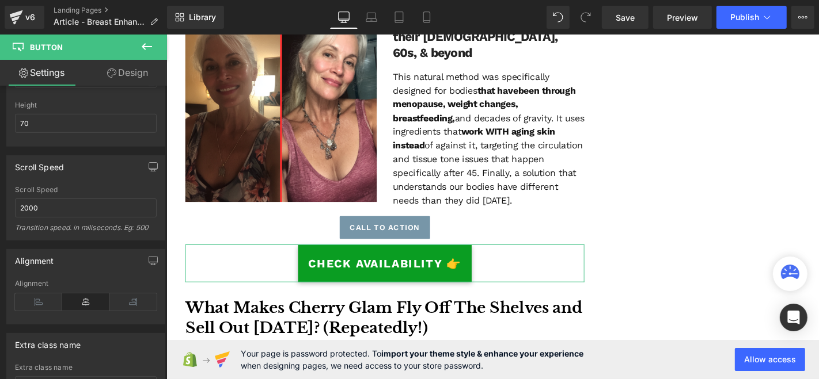
scroll to position [831, 0]
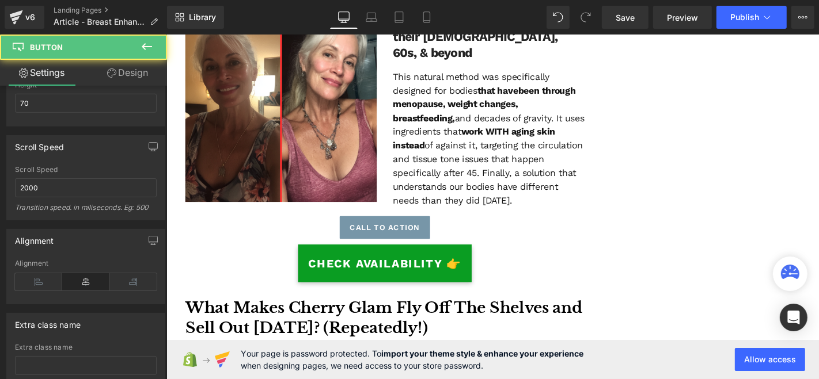
click at [225, 259] on div "CHECK AVAILABILITY 👉" at bounding box center [399, 279] width 426 height 40
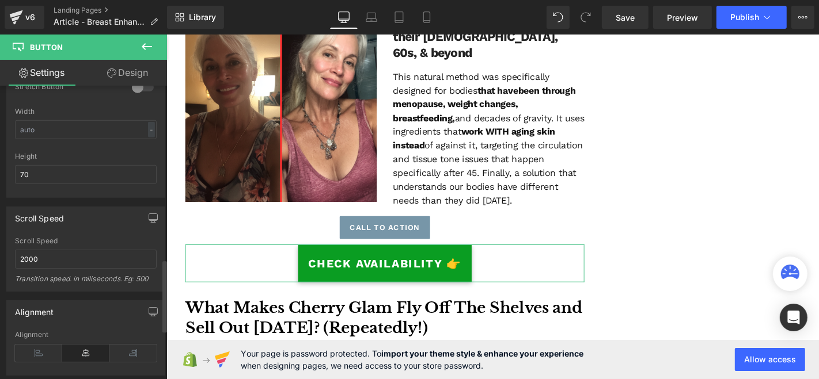
scroll to position [704, 0]
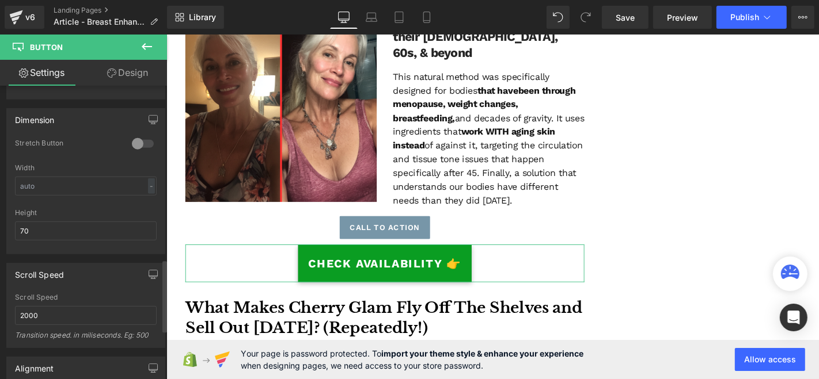
click at [132, 136] on div at bounding box center [143, 144] width 28 height 18
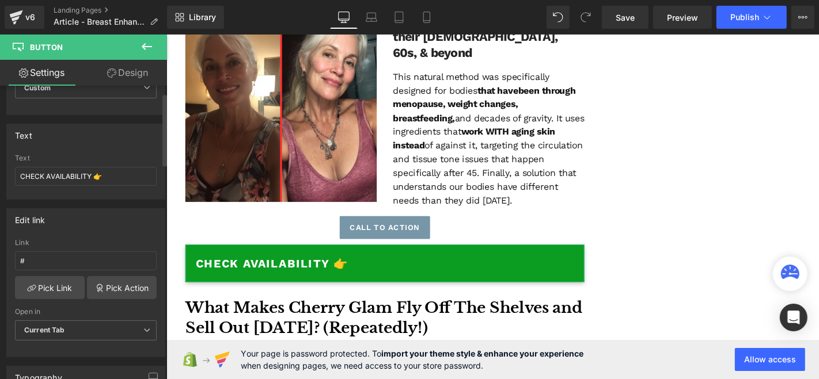
scroll to position [0, 0]
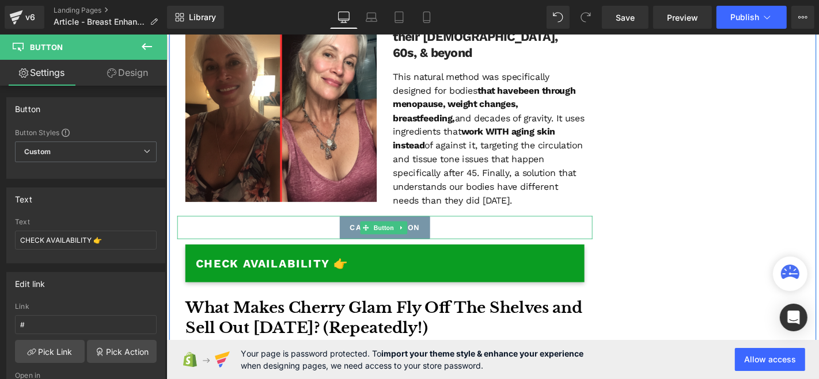
click at [468, 228] on div "Call To Action" at bounding box center [398, 240] width 443 height 25
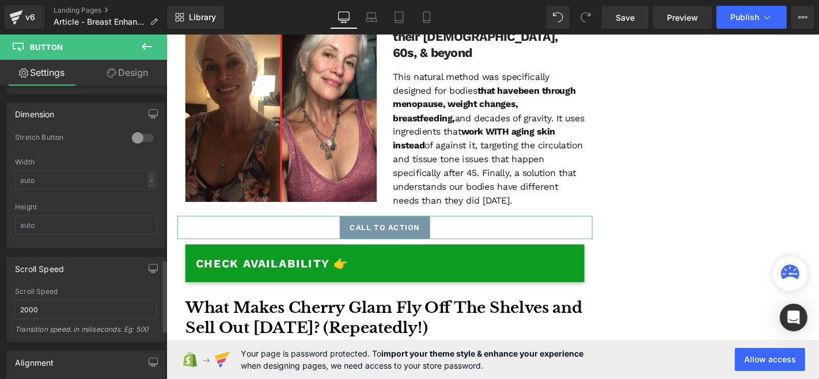
scroll to position [704, 0]
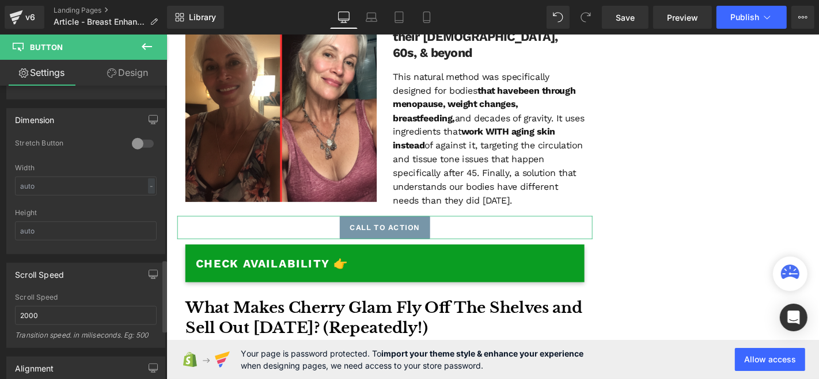
click at [145, 135] on div at bounding box center [143, 144] width 28 height 18
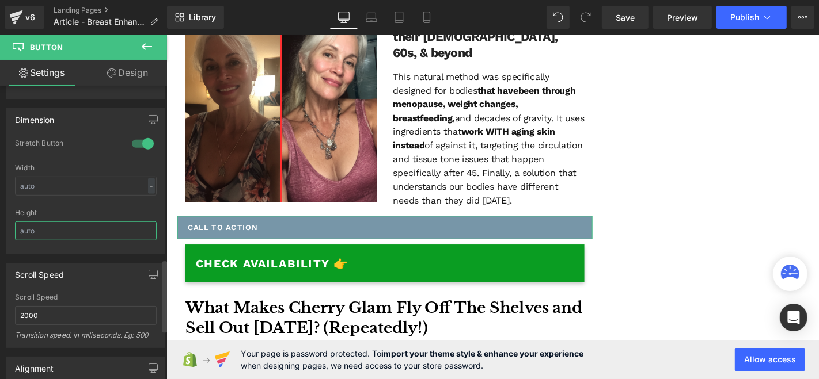
click at [75, 222] on input "text" at bounding box center [86, 231] width 142 height 19
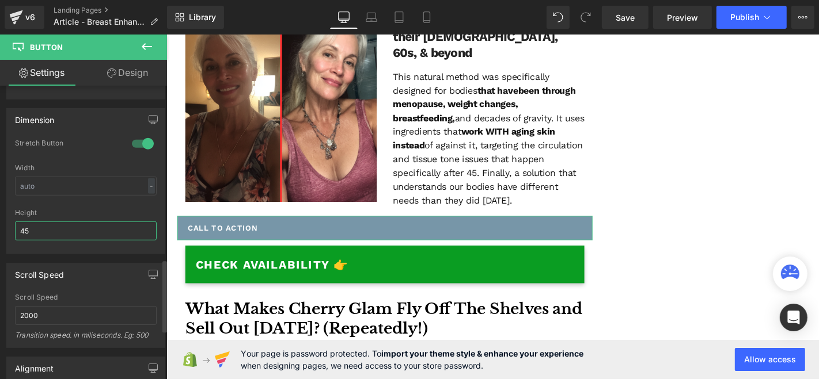
type input "4"
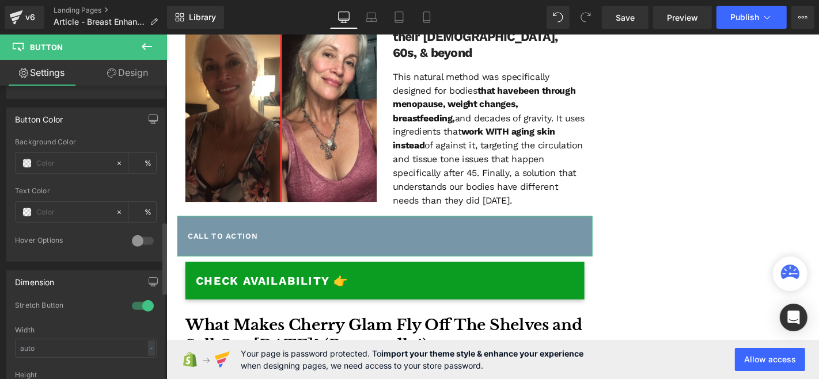
scroll to position [576, 0]
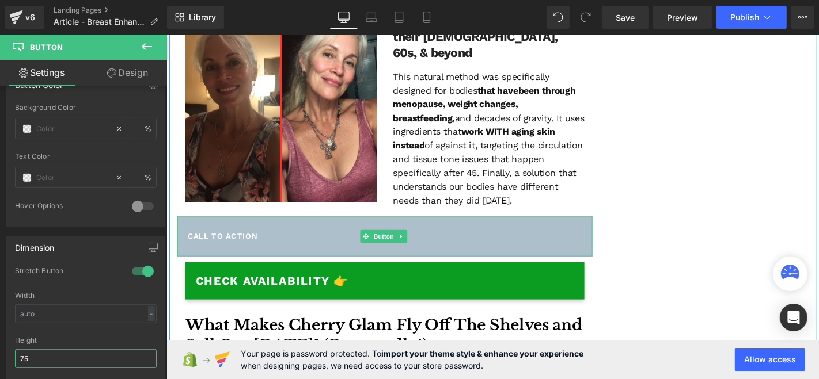
type input "75"
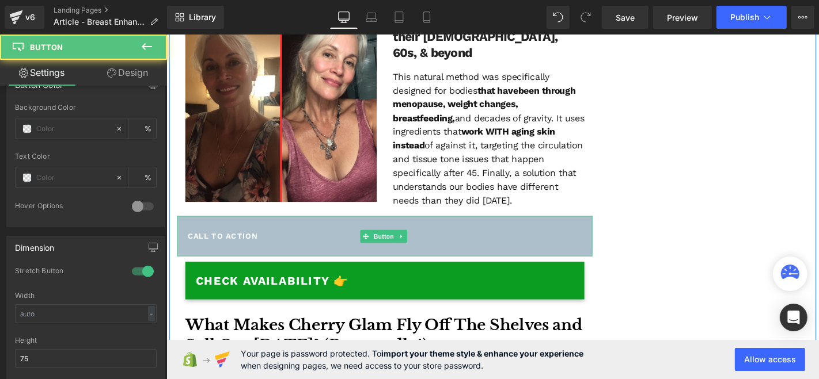
click at [444, 228] on link "Call To Action" at bounding box center [398, 249] width 443 height 43
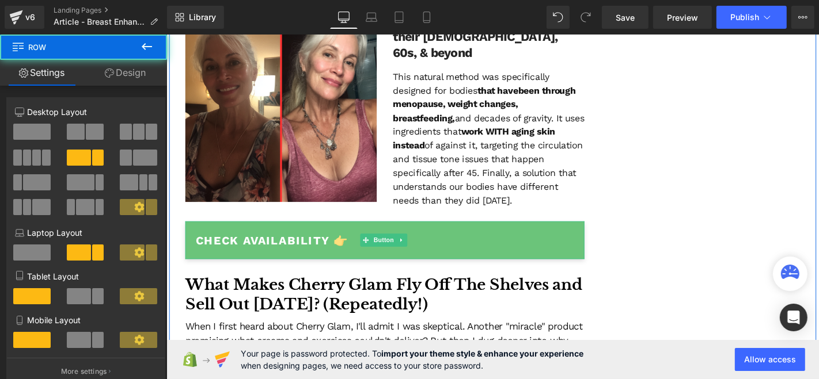
click at [531, 234] on link "CHECK AVAILABILITY 👉" at bounding box center [399, 254] width 426 height 40
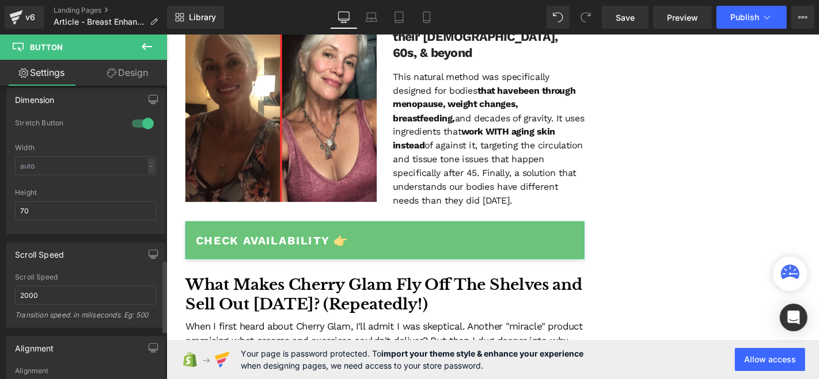
scroll to position [704, 0]
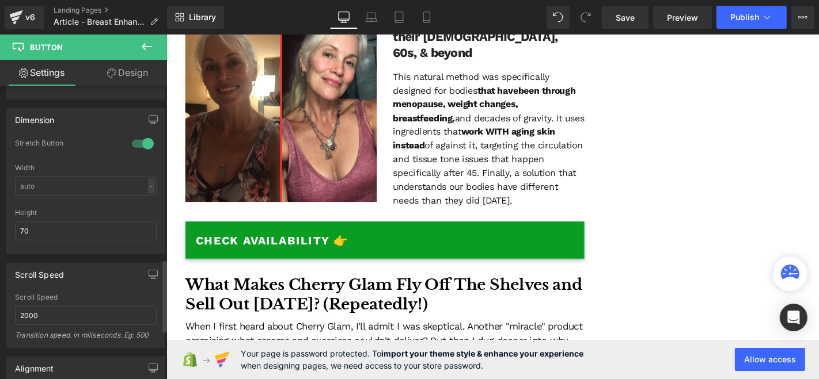
click at [145, 135] on div at bounding box center [143, 144] width 28 height 18
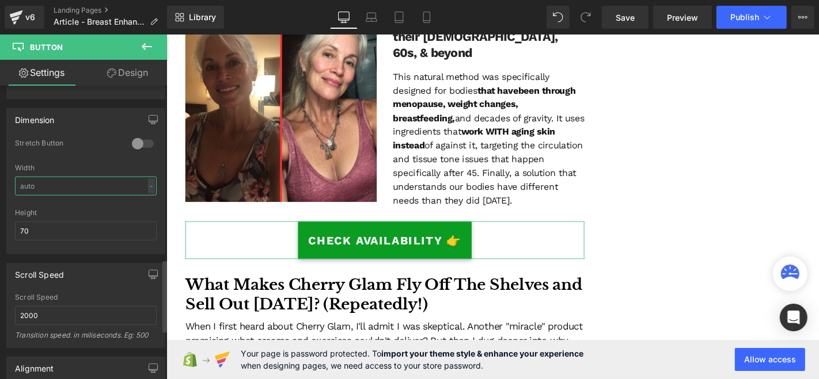
click at [85, 179] on input "text" at bounding box center [86, 186] width 142 height 19
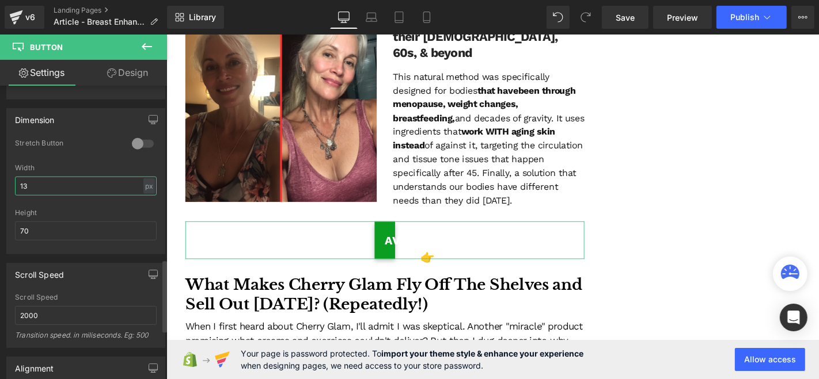
type input "1"
type input "5"
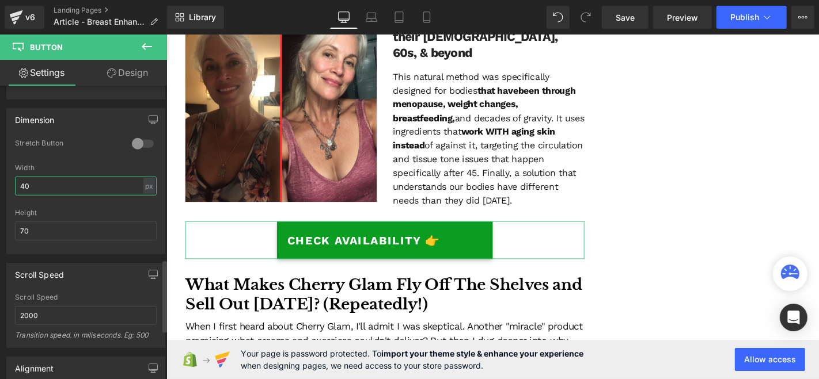
type input "4"
type input "3"
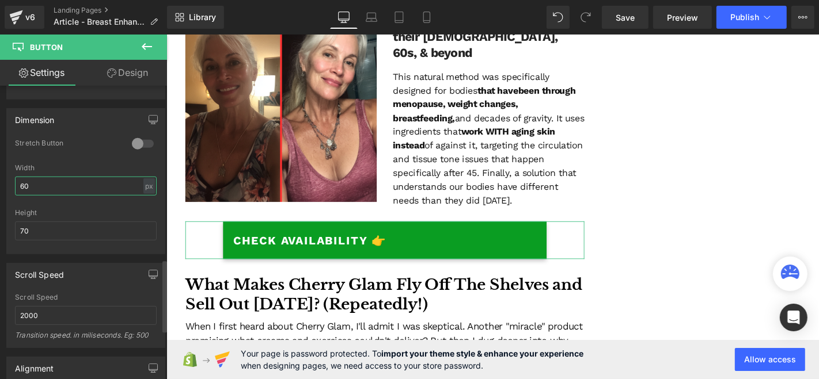
type input "6"
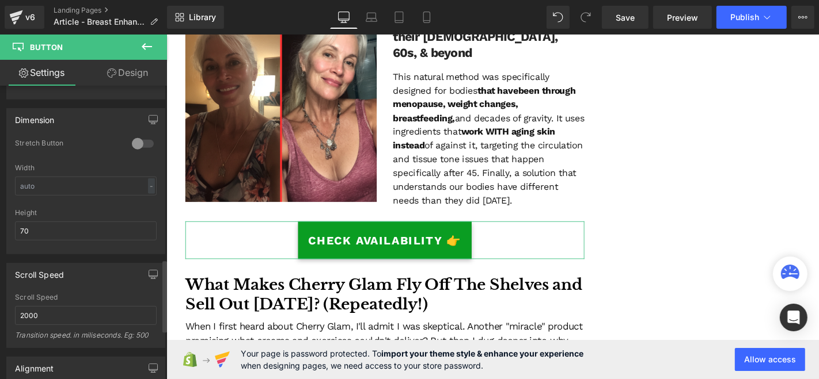
click at [144, 136] on div at bounding box center [143, 144] width 28 height 18
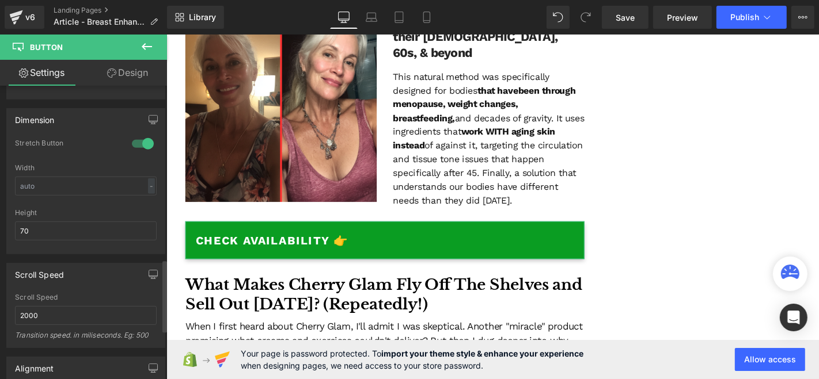
click at [88, 145] on div "Stretch Button" at bounding box center [67, 145] width 105 height 12
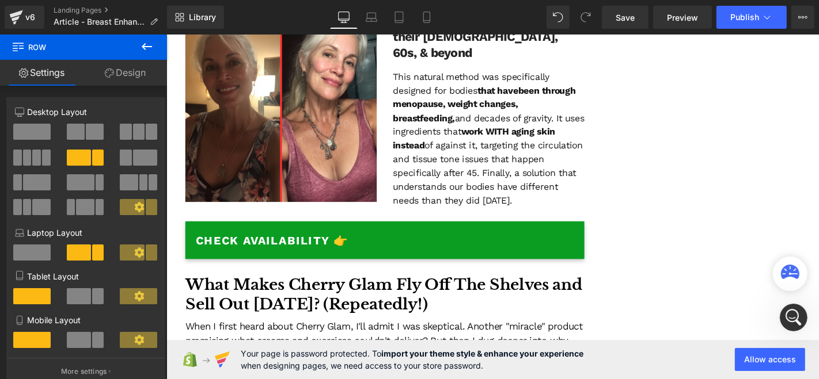
scroll to position [0, 0]
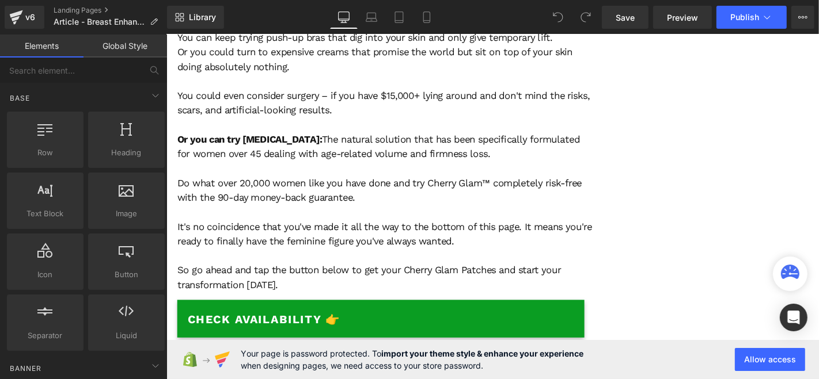
scroll to position [6974, 0]
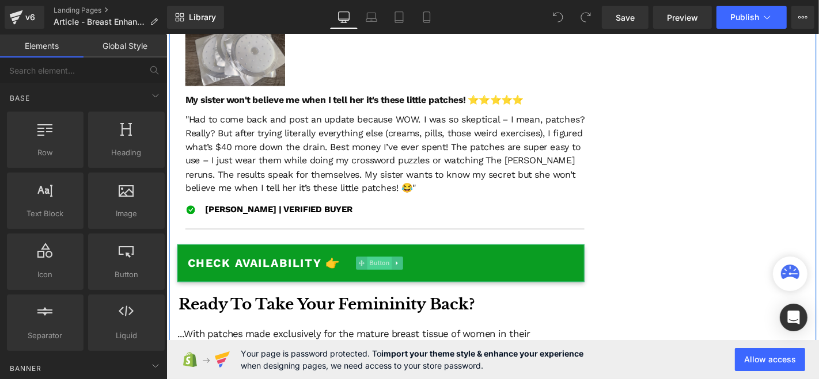
click at [402, 272] on span "Button" at bounding box center [393, 279] width 26 height 14
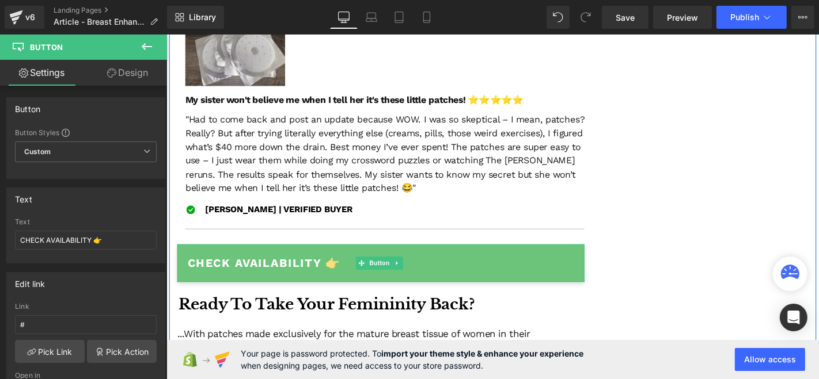
click at [516, 259] on link "CHECK AVAILABILITY 👉" at bounding box center [394, 279] width 435 height 40
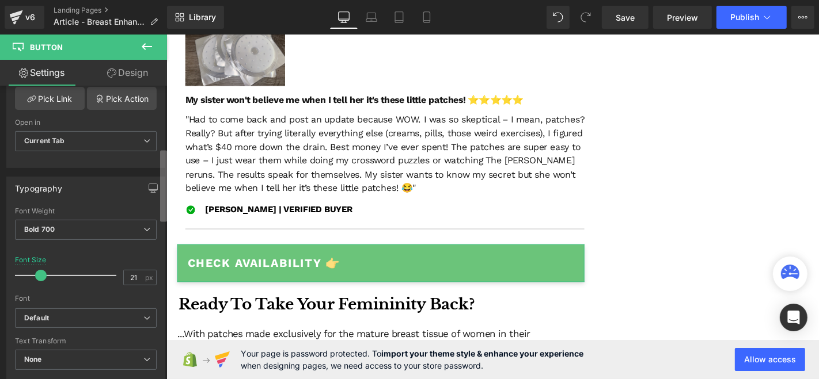
scroll to position [256, 0]
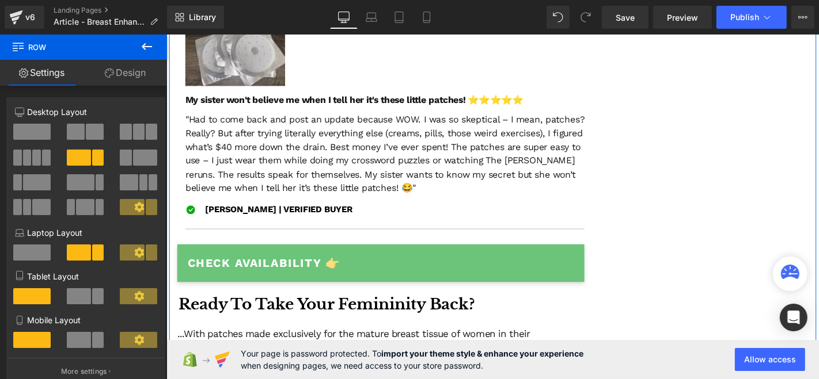
click at [451, 259] on link "CHECK AVAILABILITY 👉" at bounding box center [394, 279] width 435 height 40
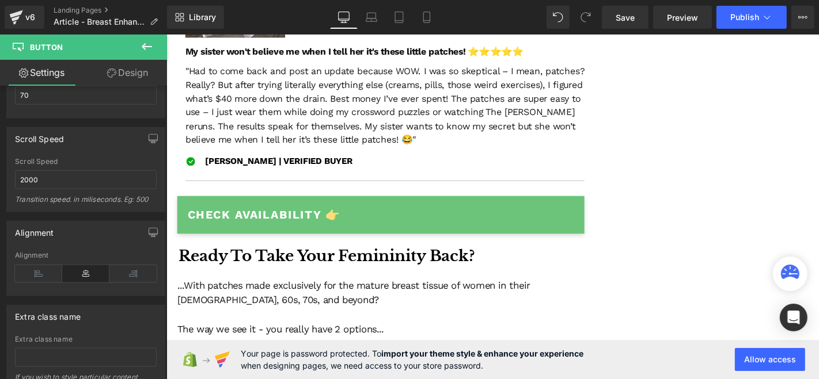
scroll to position [7038, 0]
